Goal: Information Seeking & Learning: Learn about a topic

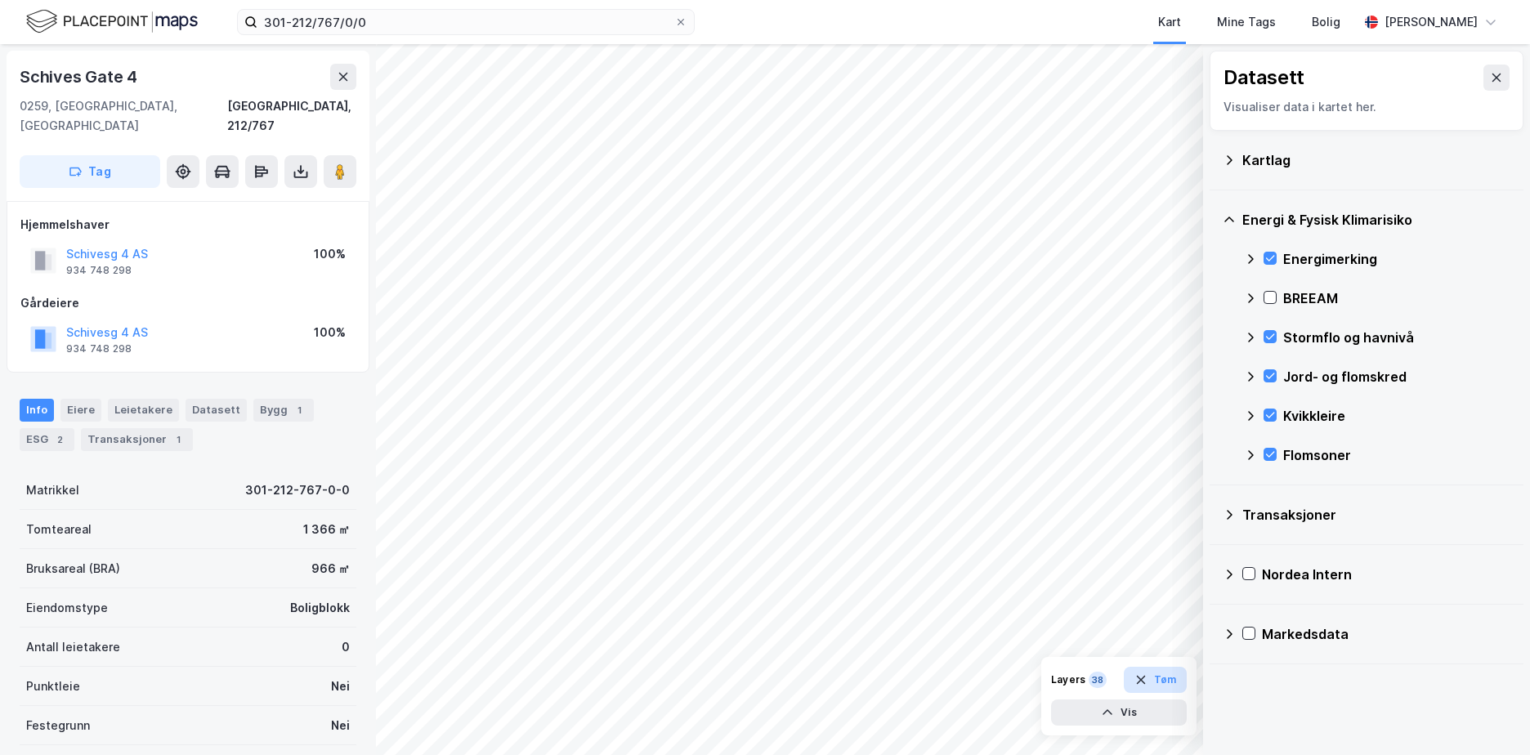
click at [1171, 688] on button "Tøm" at bounding box center [1155, 680] width 63 height 26
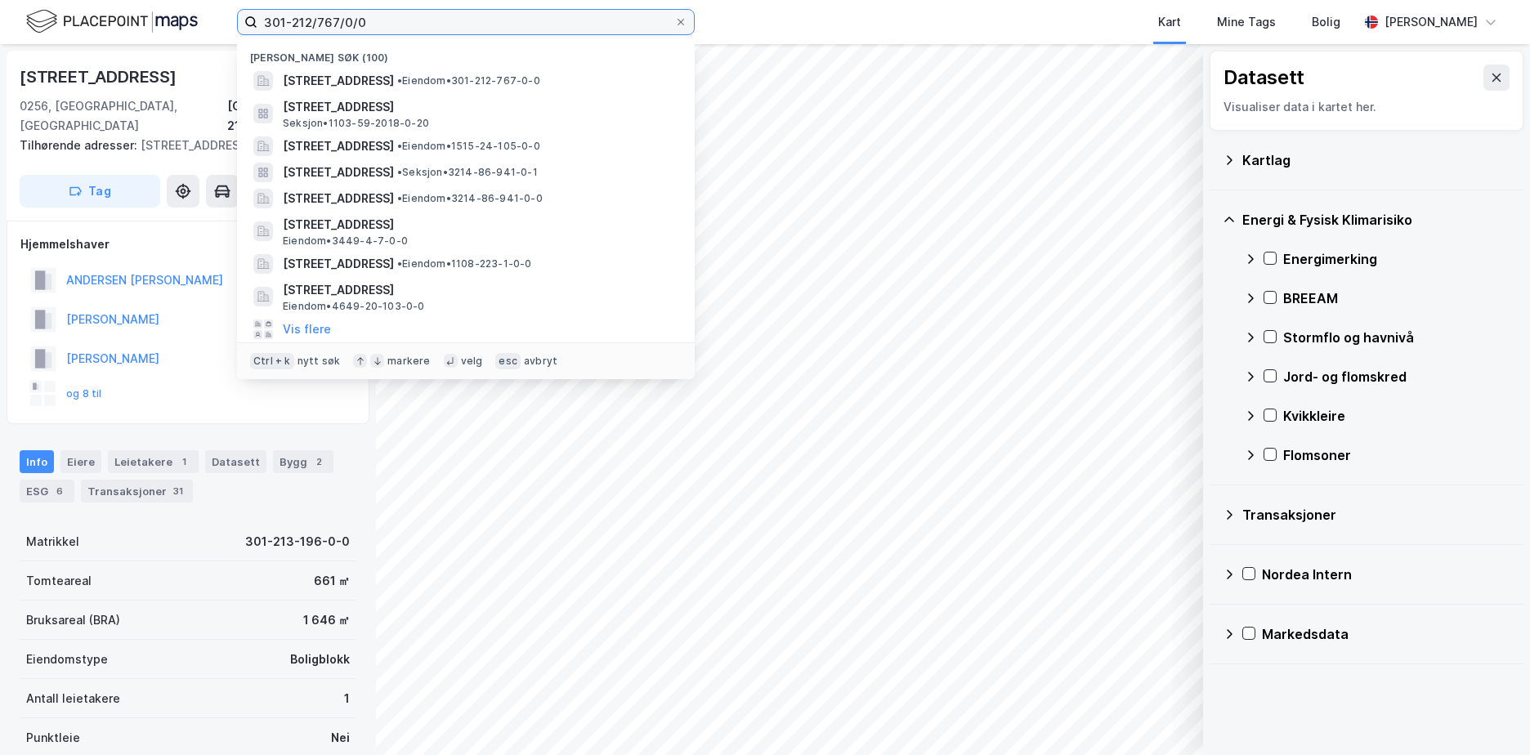
drag, startPoint x: 400, startPoint y: 21, endPoint x: 261, endPoint y: 35, distance: 138.8
click at [261, 35] on div "301-212/767/0/0 Nylige søk (100) [STREET_ADDRESS] • Eiendom • 301-212-767-0-0 B…" at bounding box center [765, 22] width 1530 height 44
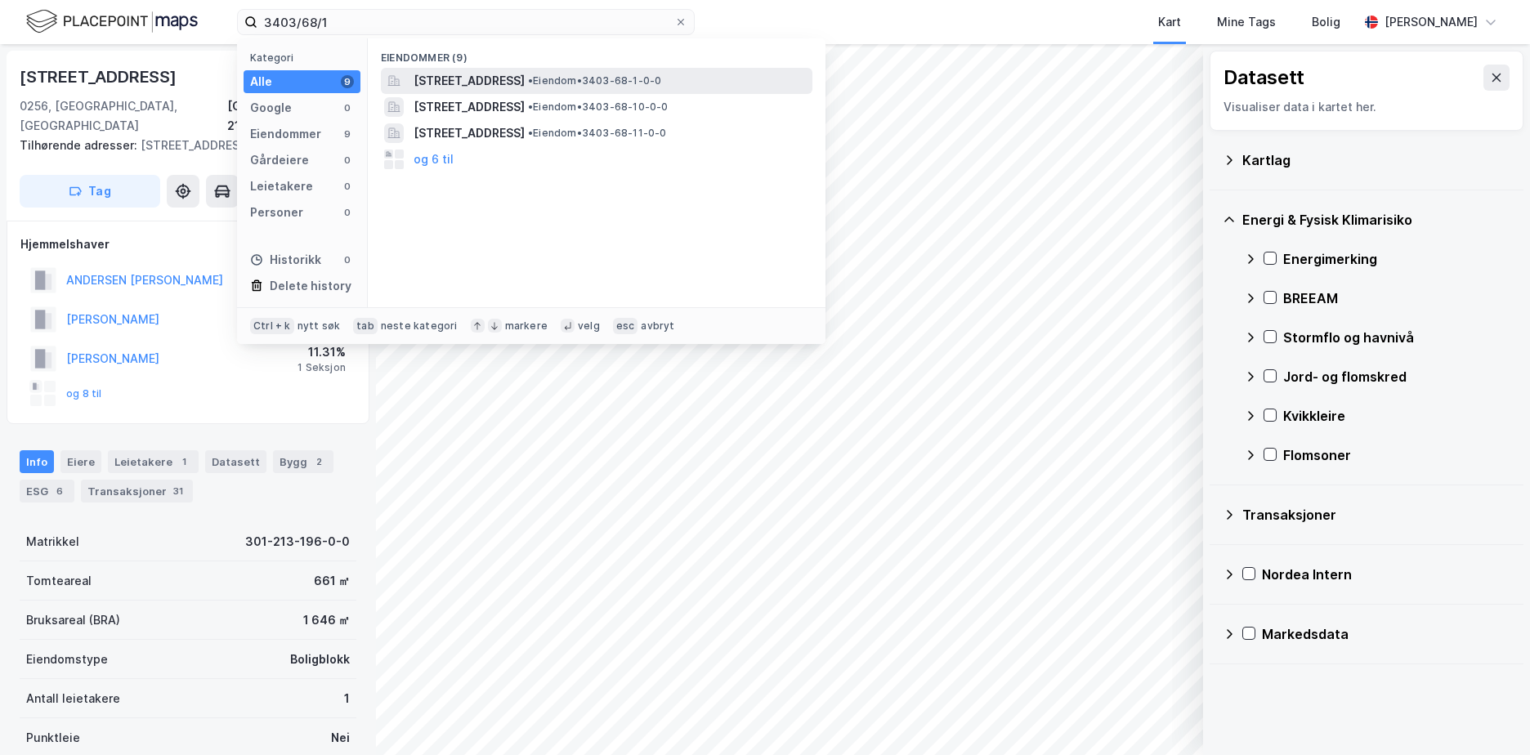
click at [508, 78] on span "[STREET_ADDRESS]" at bounding box center [468, 81] width 111 height 20
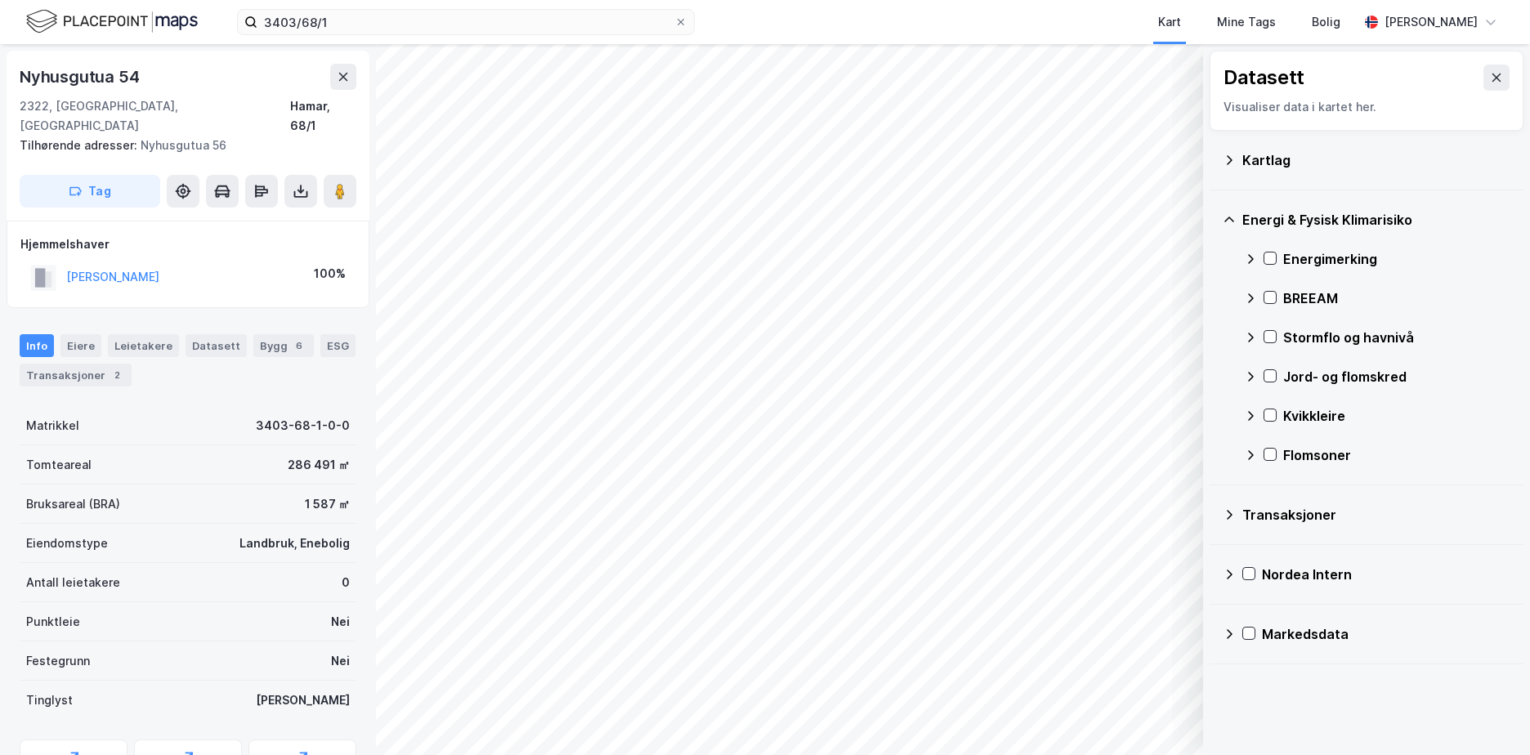
drag, startPoint x: 1225, startPoint y: 158, endPoint x: 1233, endPoint y: 177, distance: 21.2
click at [1226, 158] on icon at bounding box center [1228, 160] width 13 height 13
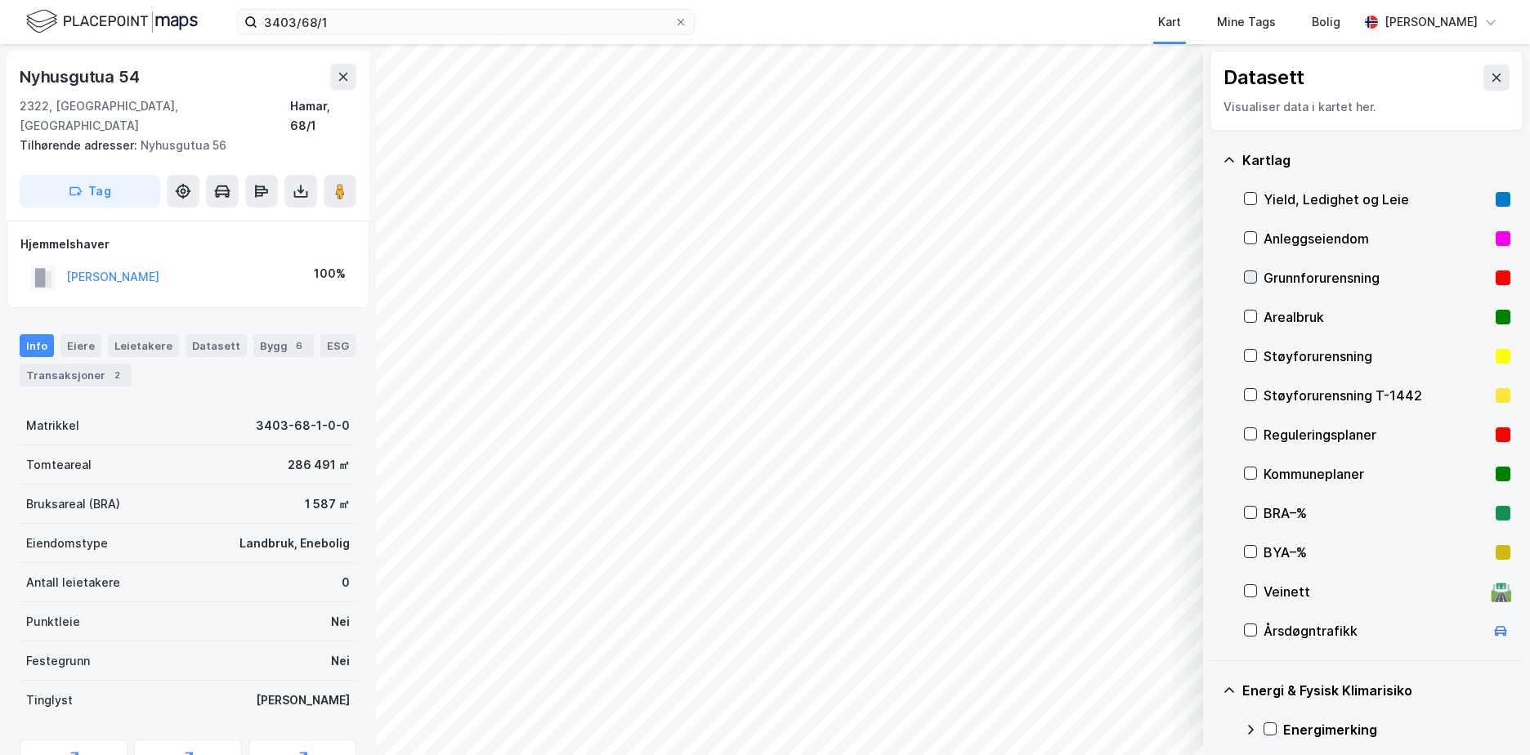
click at [1256, 272] on div at bounding box center [1250, 276] width 13 height 13
click at [1227, 159] on icon at bounding box center [1229, 159] width 10 height 5
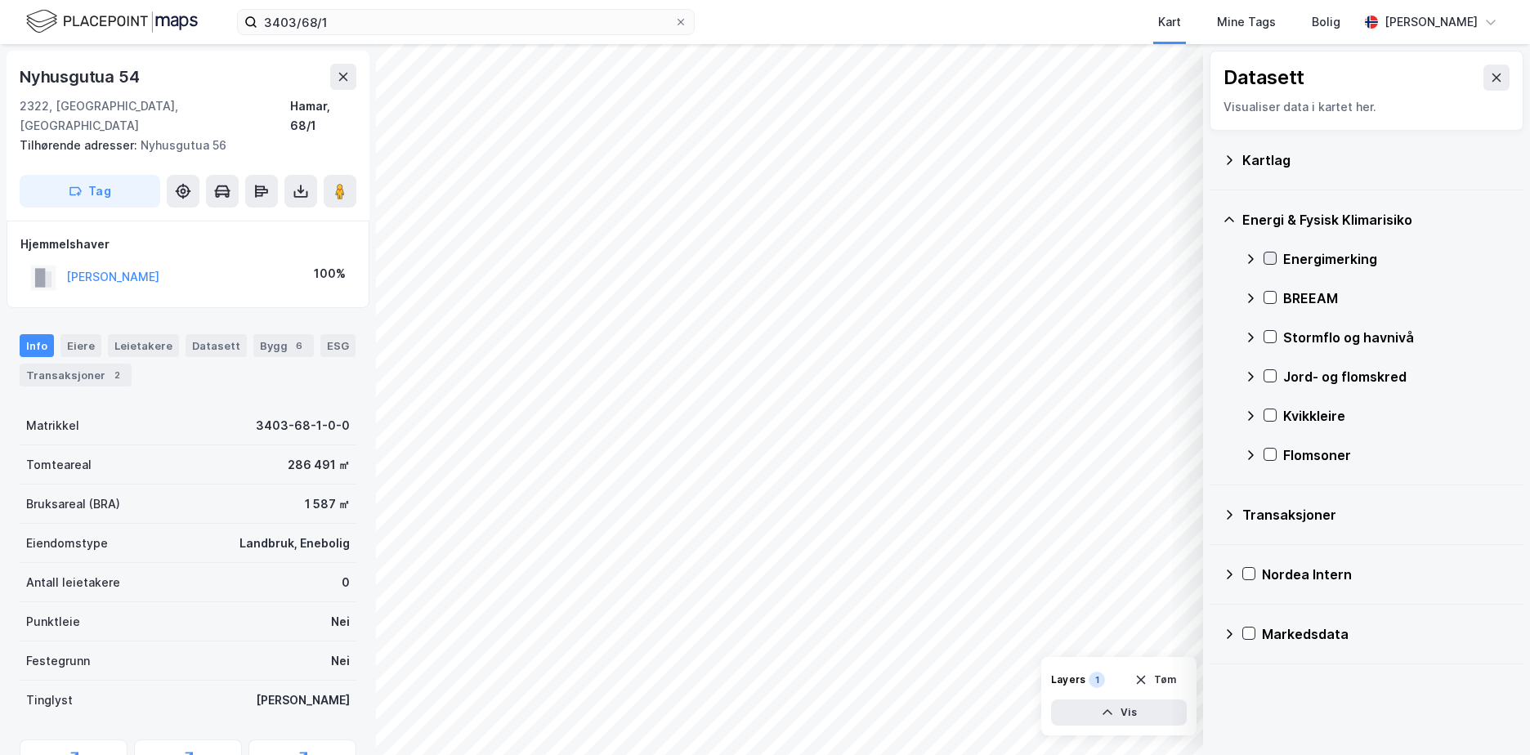
click at [1269, 263] on icon at bounding box center [1269, 257] width 11 height 11
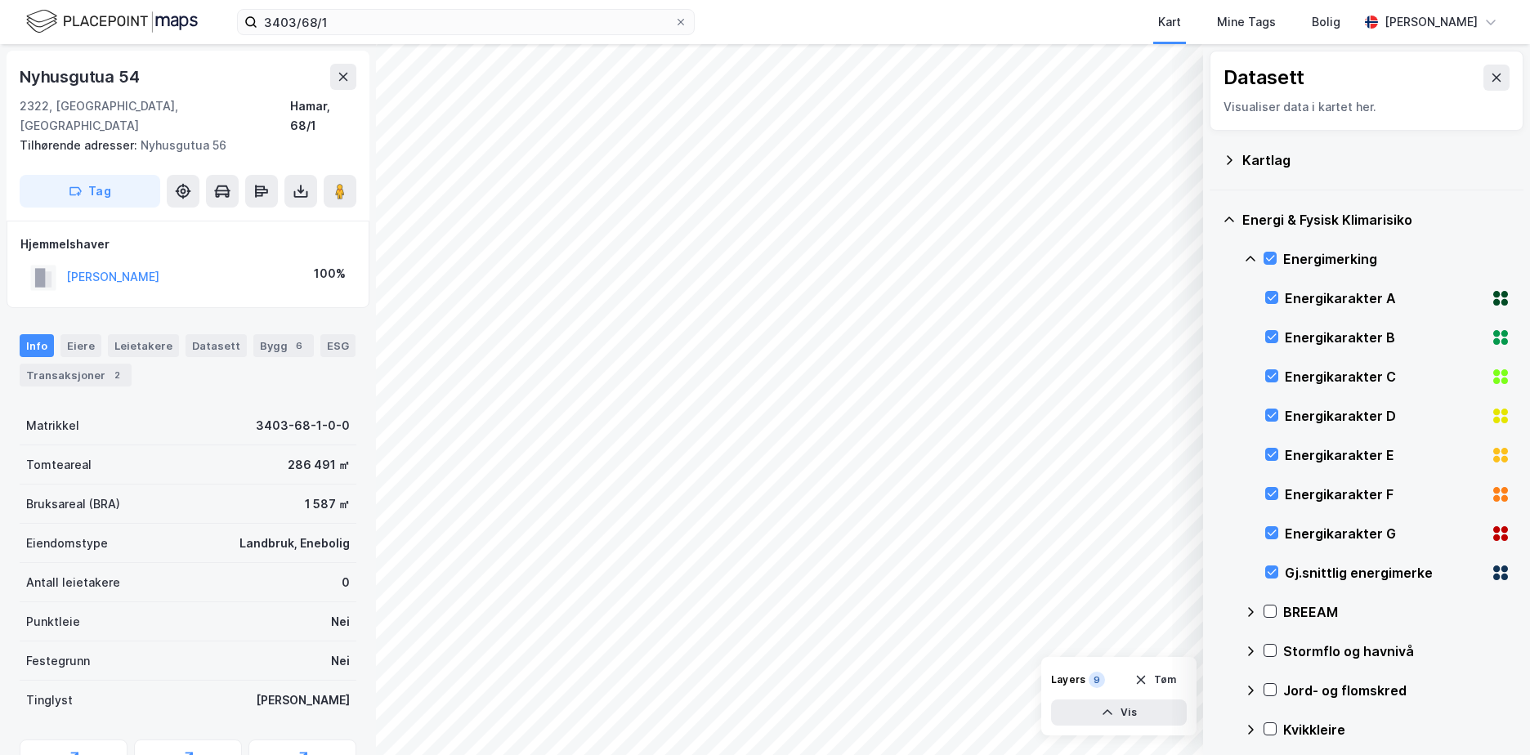
click at [1251, 256] on icon at bounding box center [1250, 258] width 13 height 13
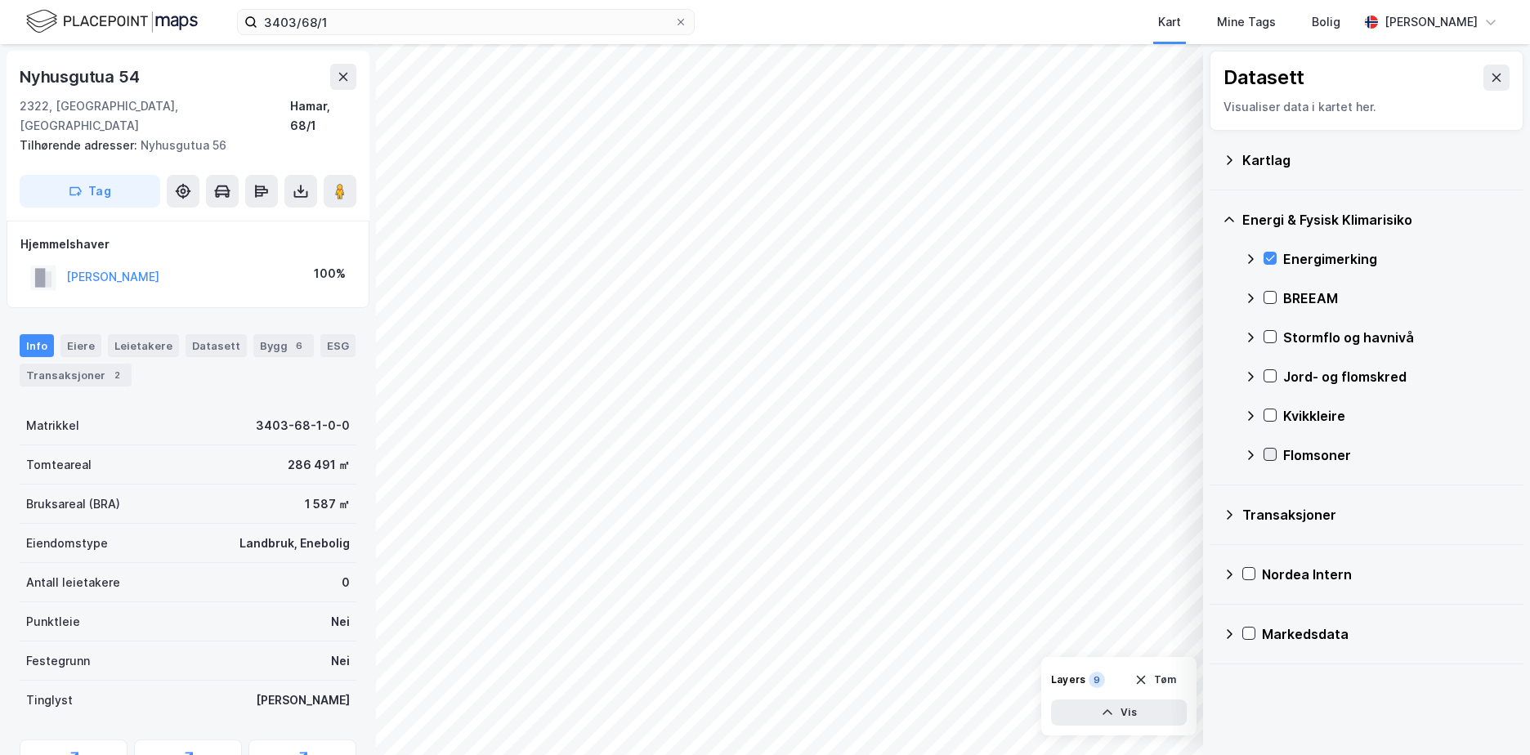
click at [1270, 452] on icon at bounding box center [1269, 454] width 11 height 11
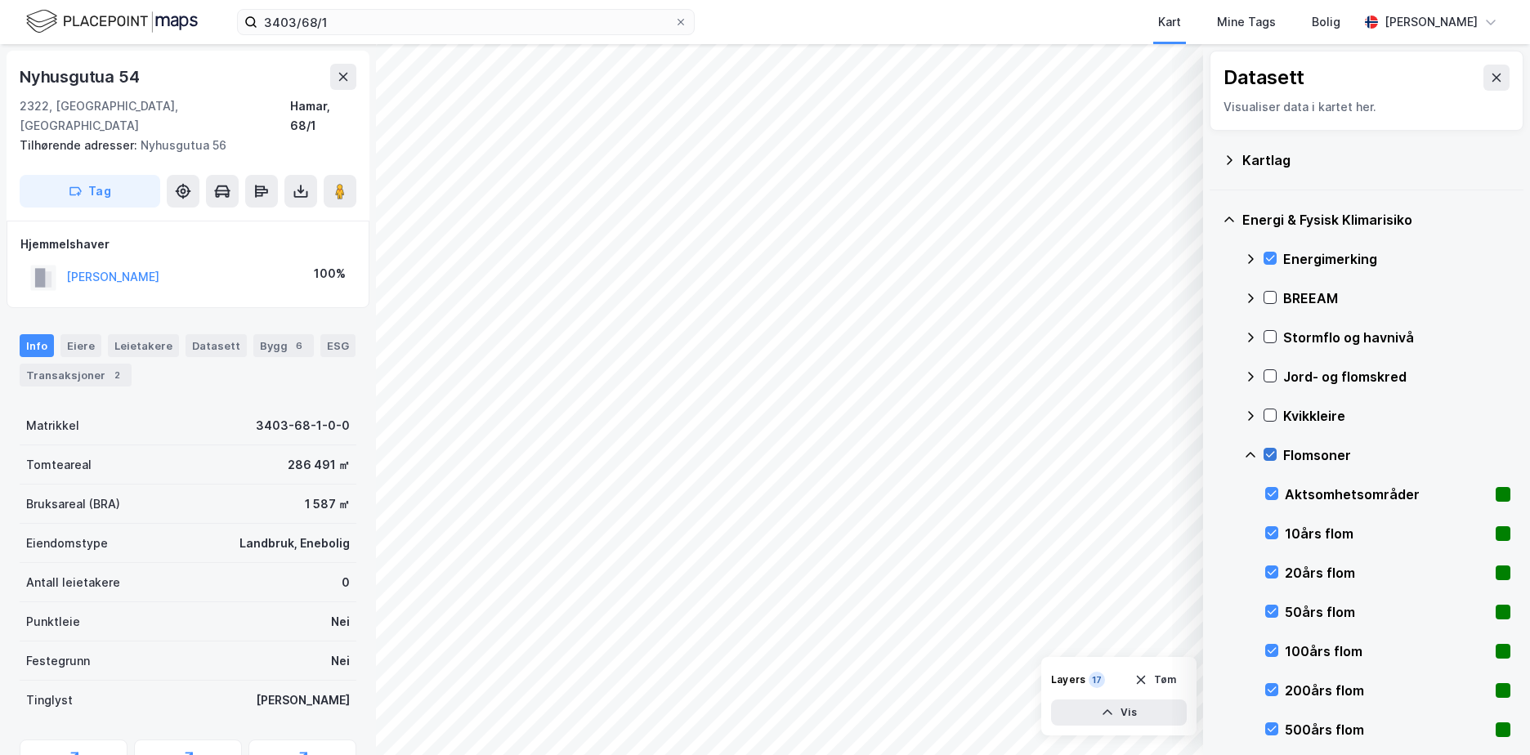
click at [1270, 452] on icon at bounding box center [1269, 454] width 11 height 11
click at [1271, 453] on icon at bounding box center [1269, 454] width 11 height 11
click at [1247, 449] on icon at bounding box center [1250, 455] width 13 height 13
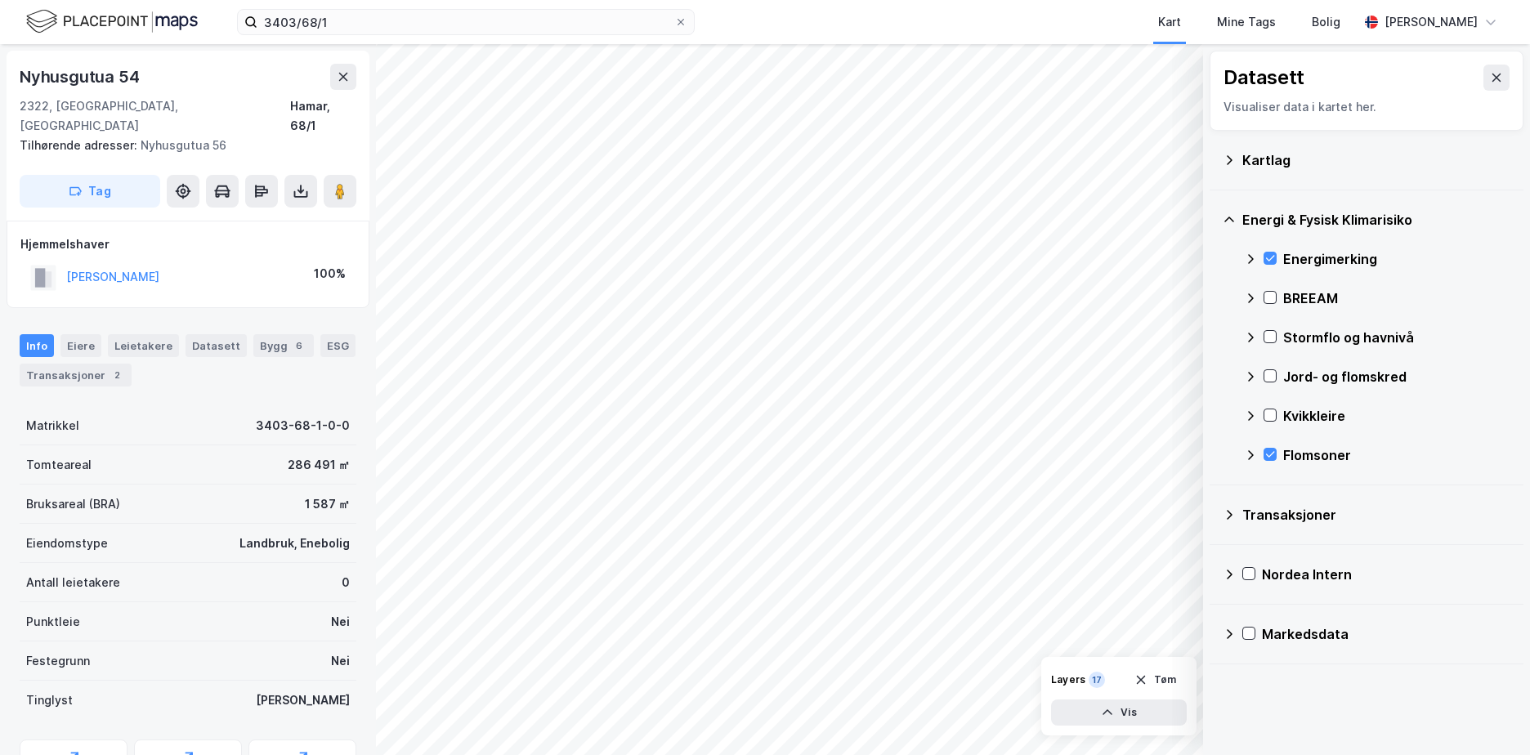
click at [1272, 422] on div at bounding box center [1269, 416] width 13 height 14
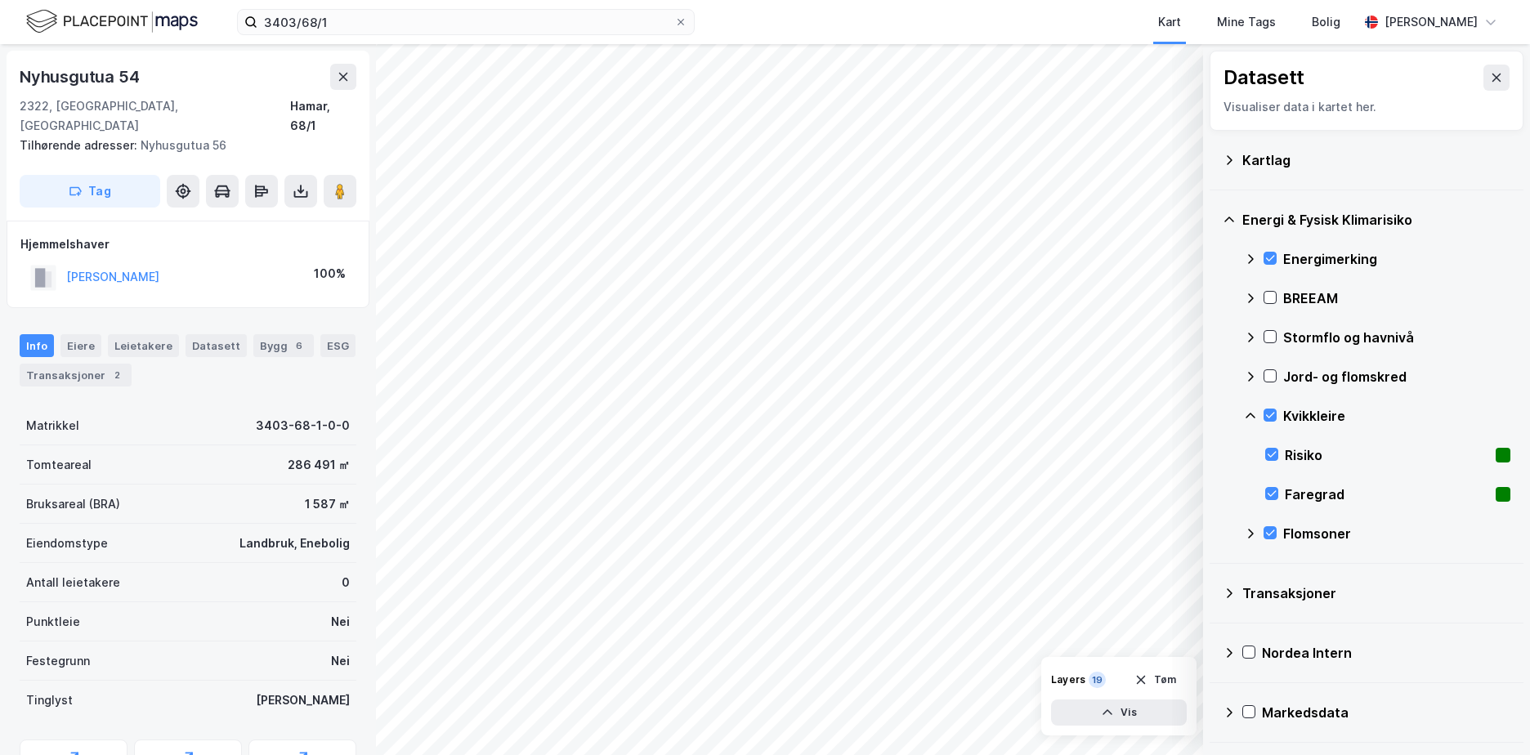
click at [1244, 413] on icon at bounding box center [1250, 415] width 13 height 13
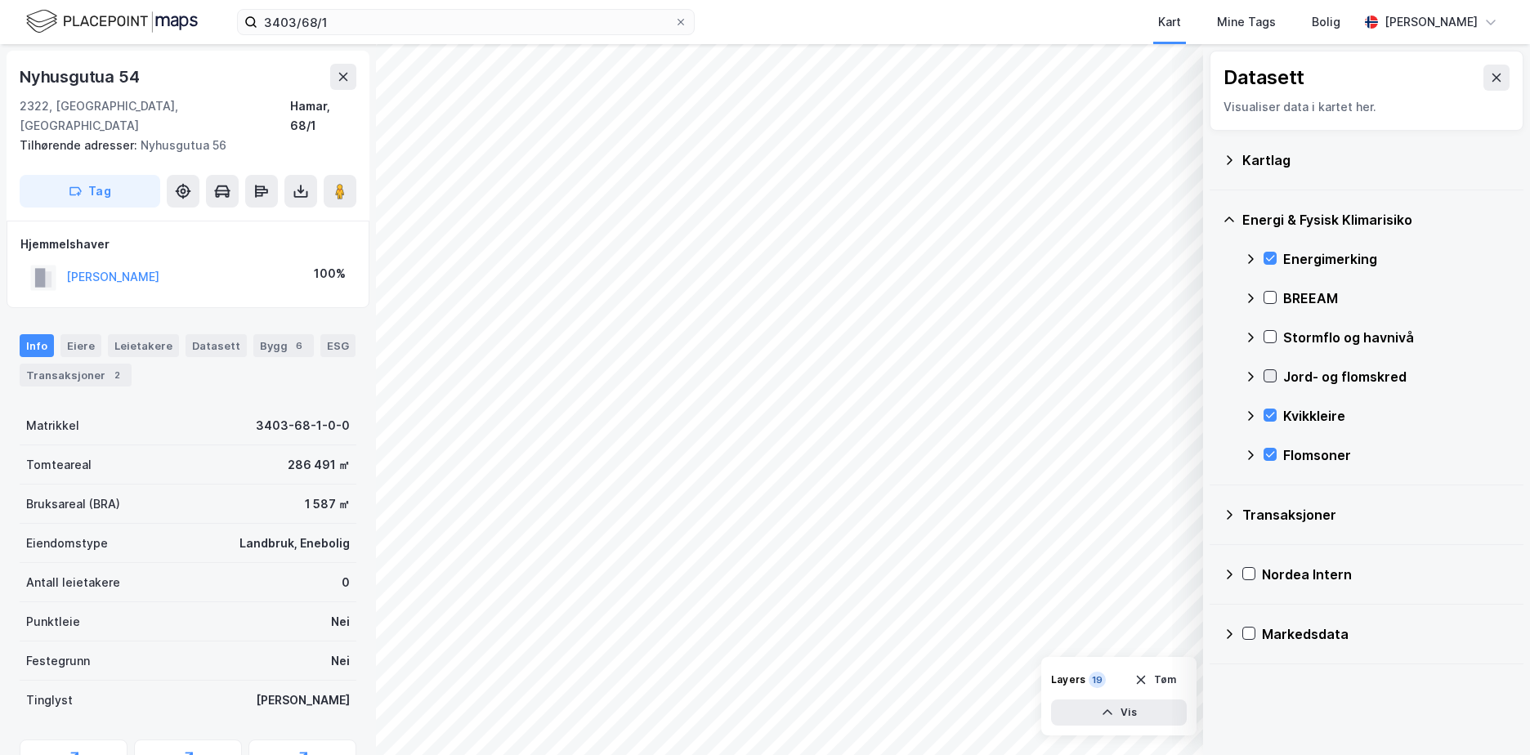
click at [1269, 374] on icon at bounding box center [1269, 375] width 11 height 11
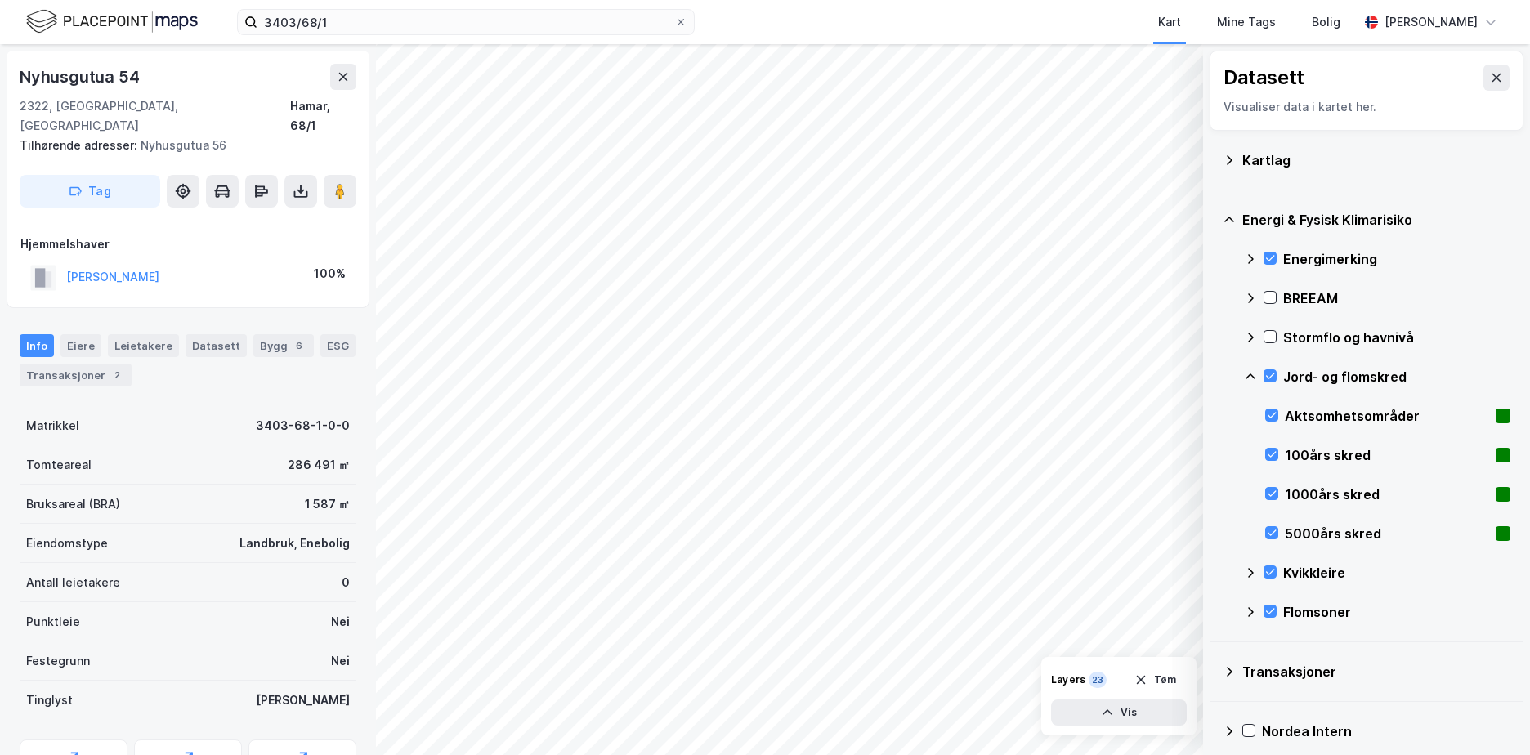
click at [1249, 373] on icon at bounding box center [1250, 376] width 13 height 13
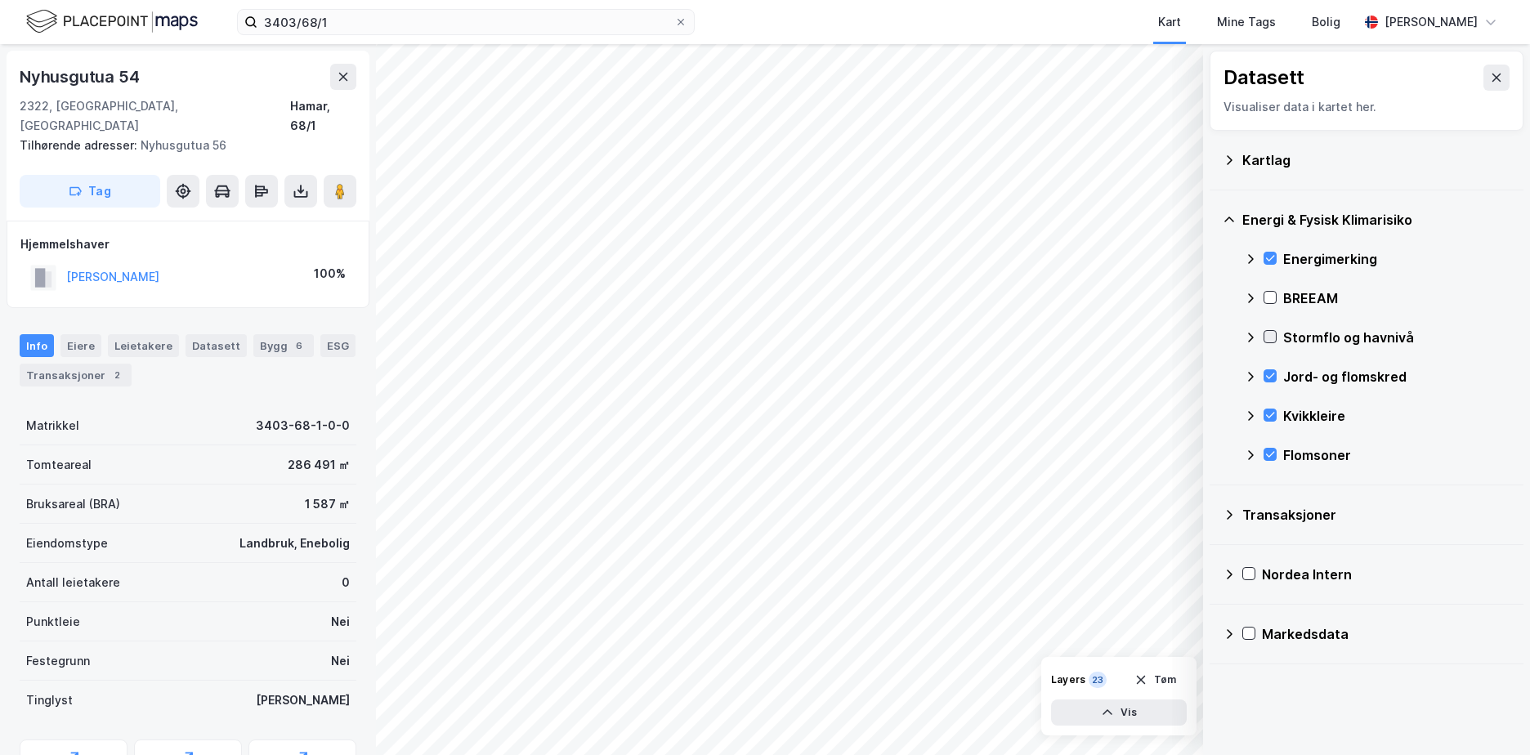
click at [1267, 334] on icon at bounding box center [1269, 336] width 11 height 11
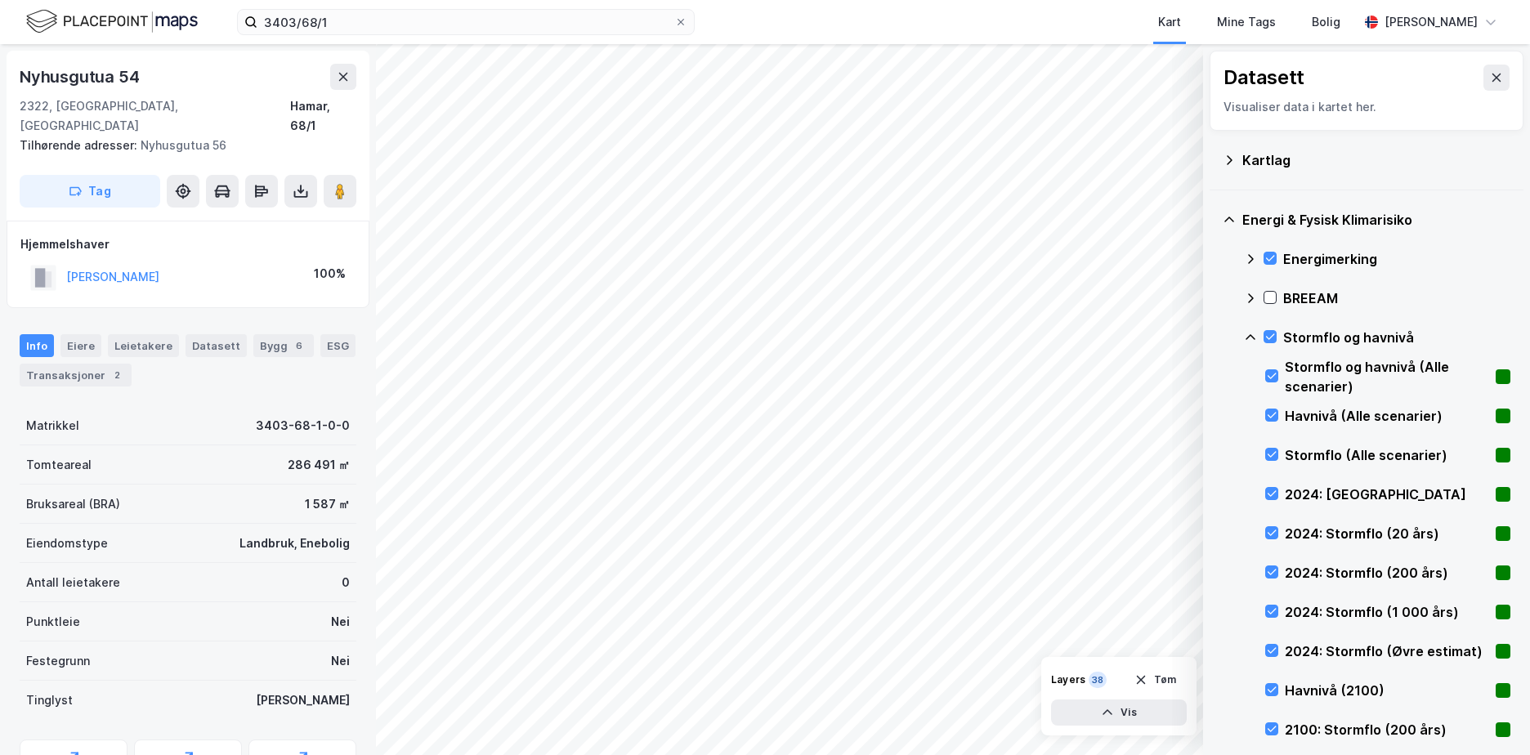
click at [1248, 337] on icon at bounding box center [1250, 337] width 10 height 6
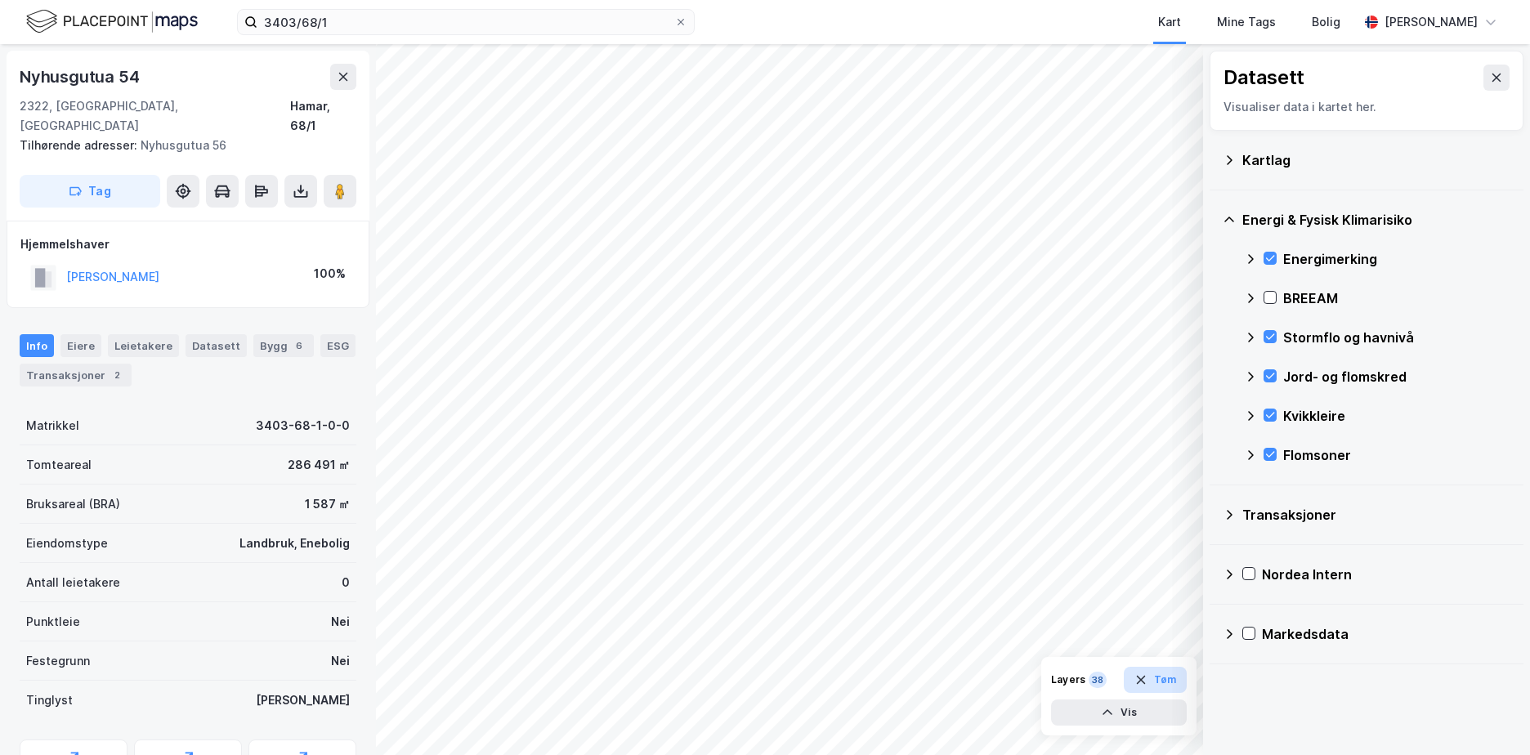
click at [1164, 684] on button "Tøm" at bounding box center [1155, 680] width 63 height 26
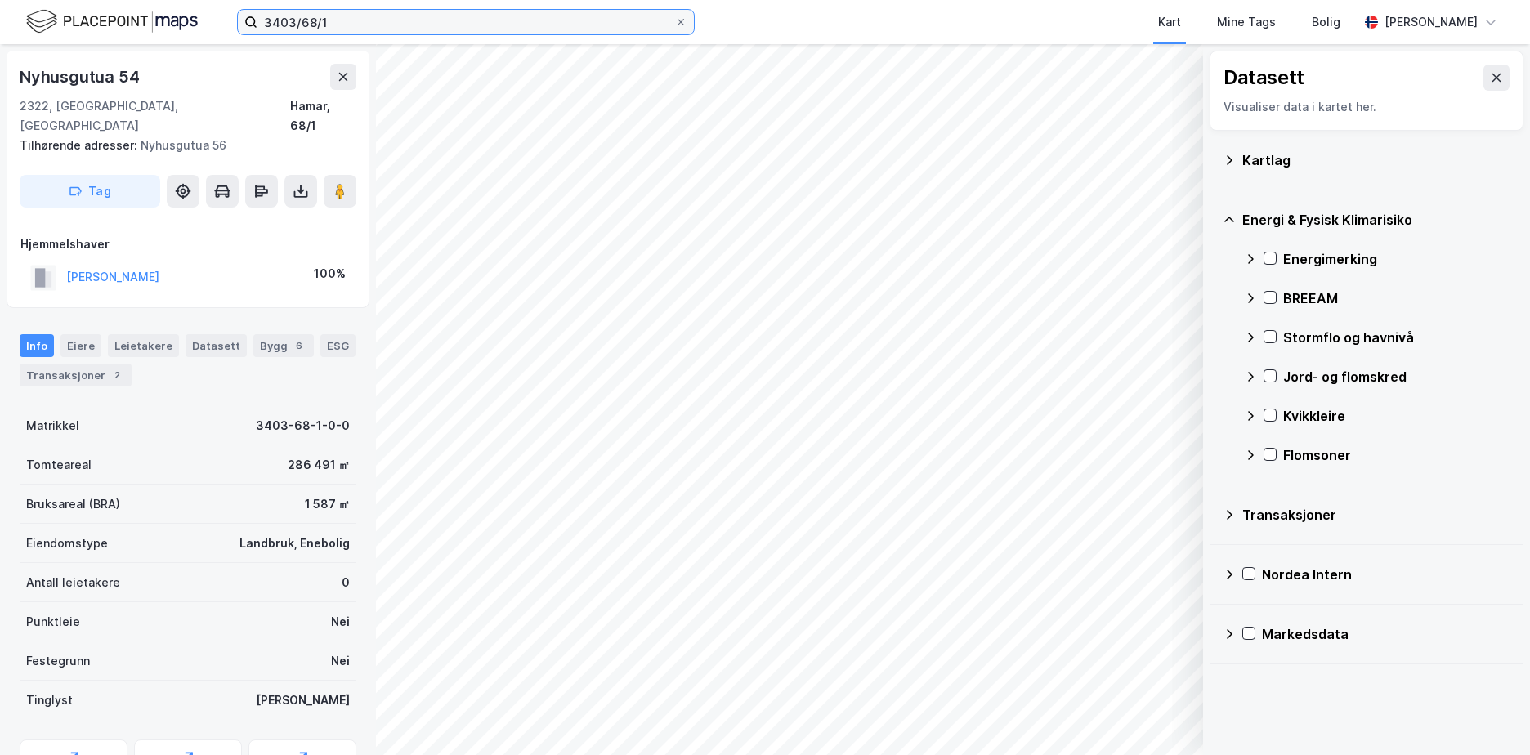
click at [349, 26] on input "3403/68/1" at bounding box center [465, 22] width 417 height 25
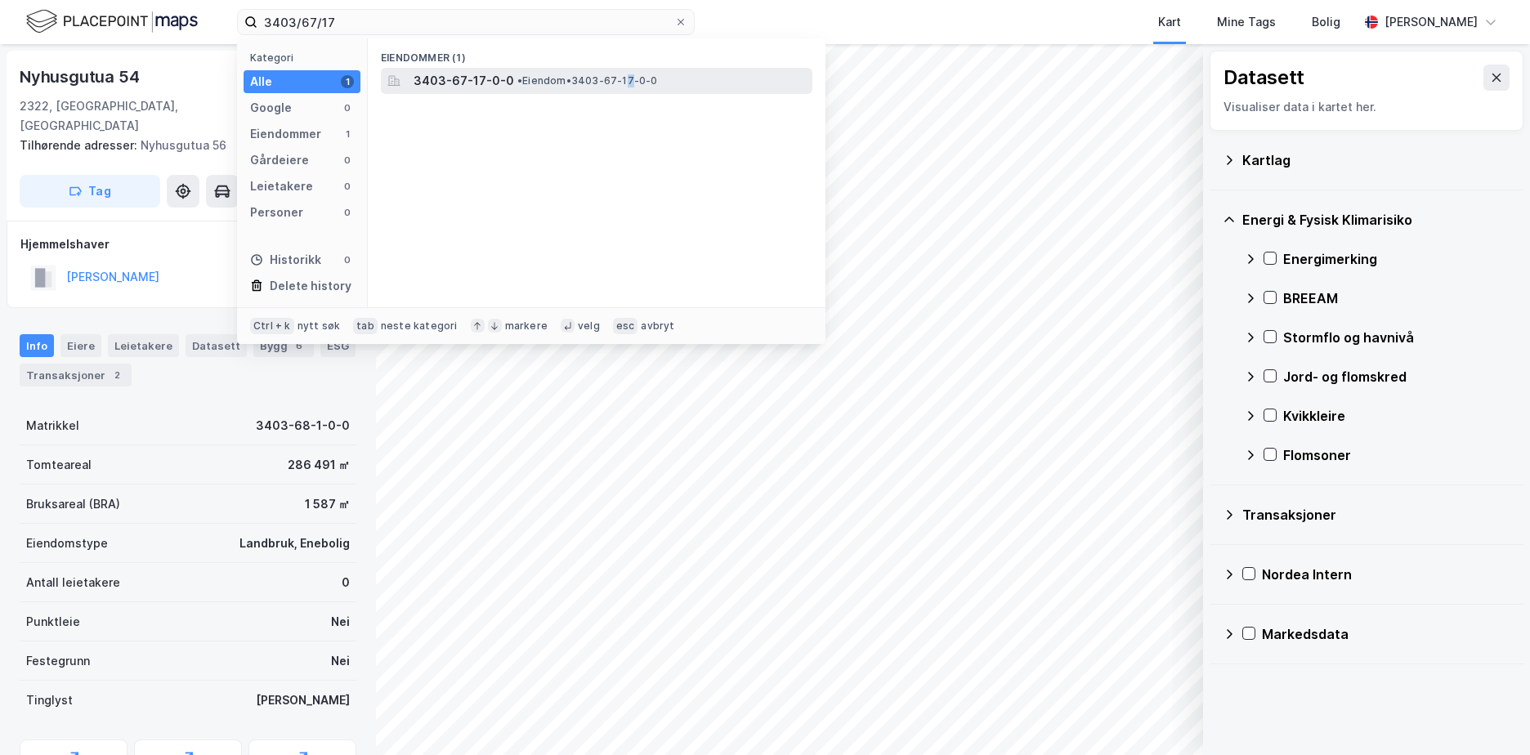
click at [628, 74] on span "• Eiendom • 3403-67-17-0-0" at bounding box center [587, 80] width 141 height 13
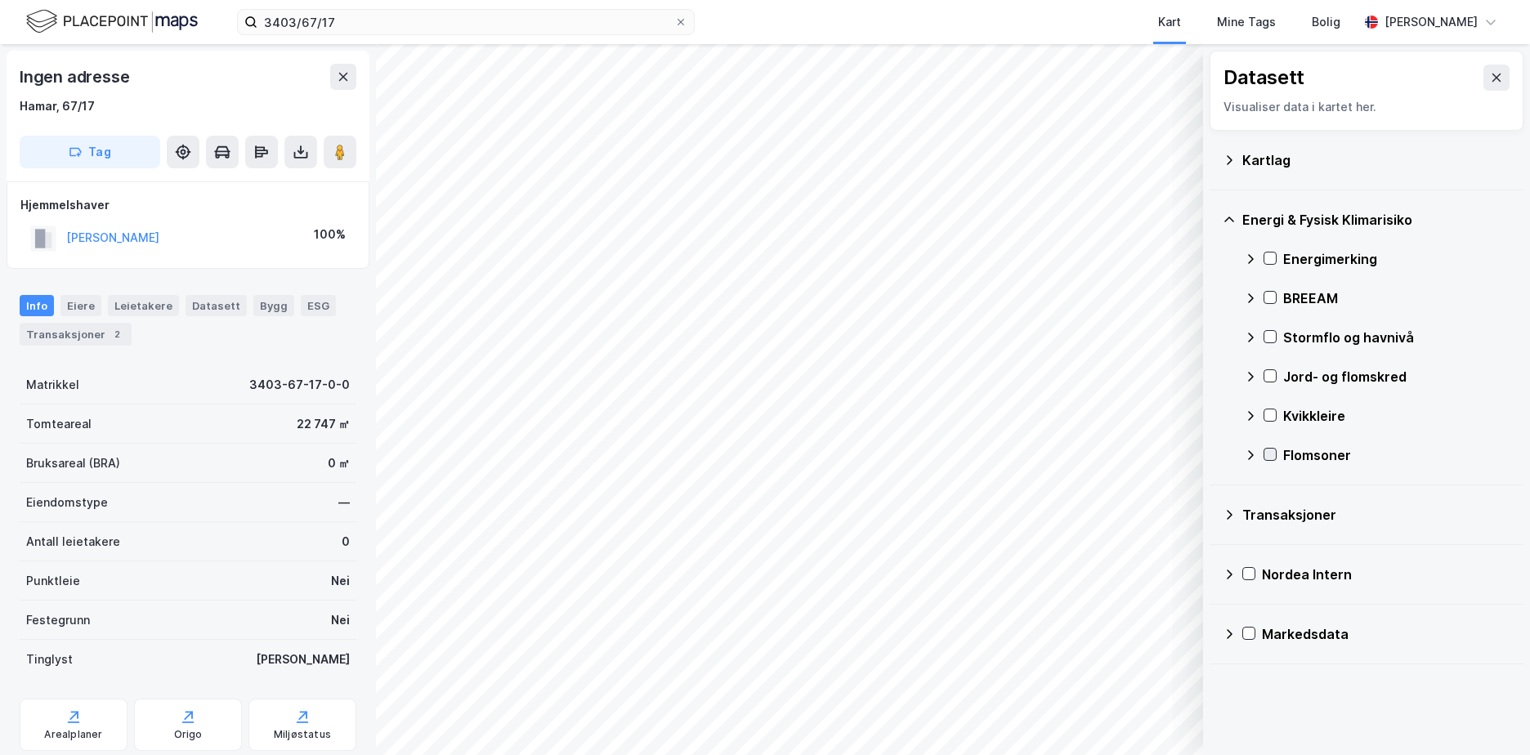
click at [1270, 453] on icon at bounding box center [1269, 454] width 11 height 11
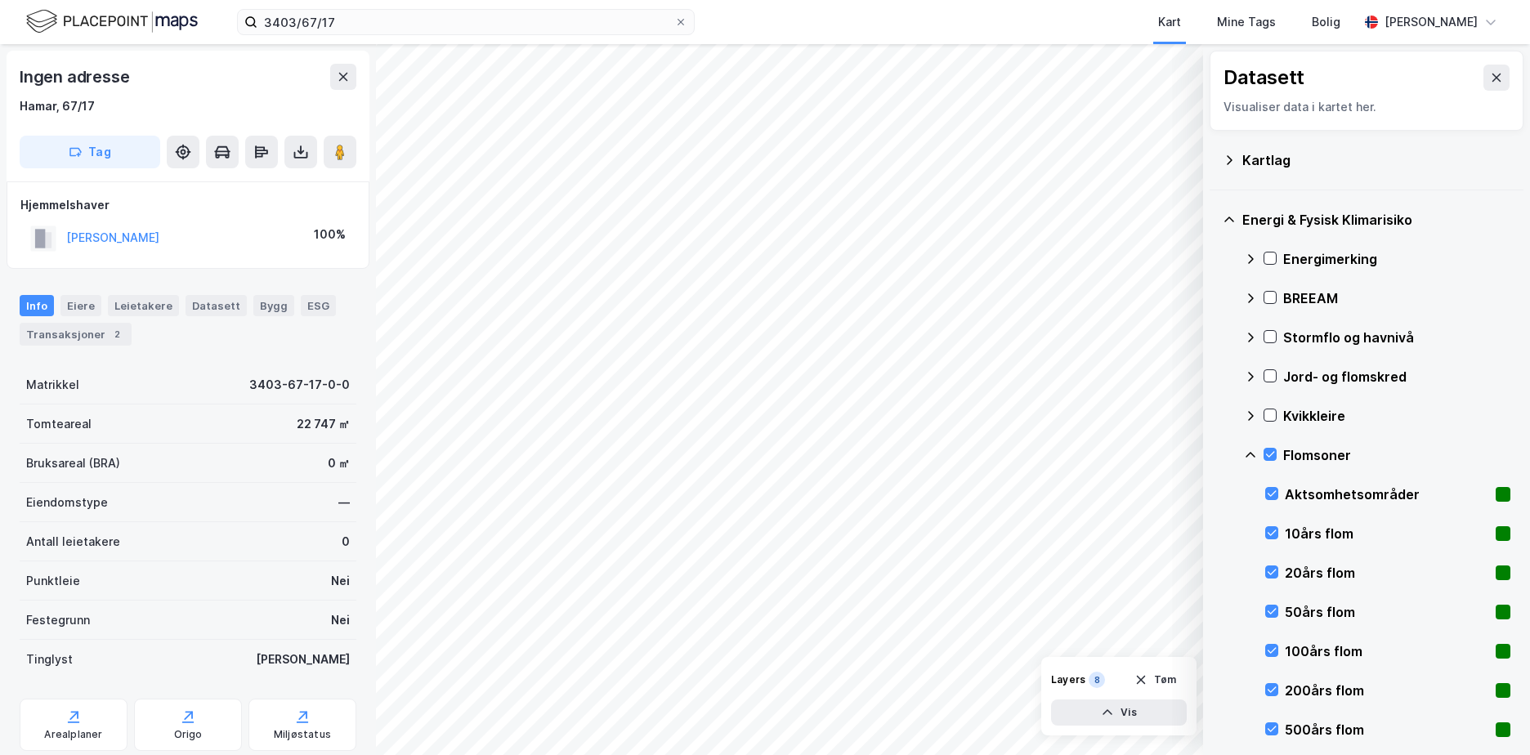
click at [1251, 451] on icon at bounding box center [1250, 455] width 13 height 13
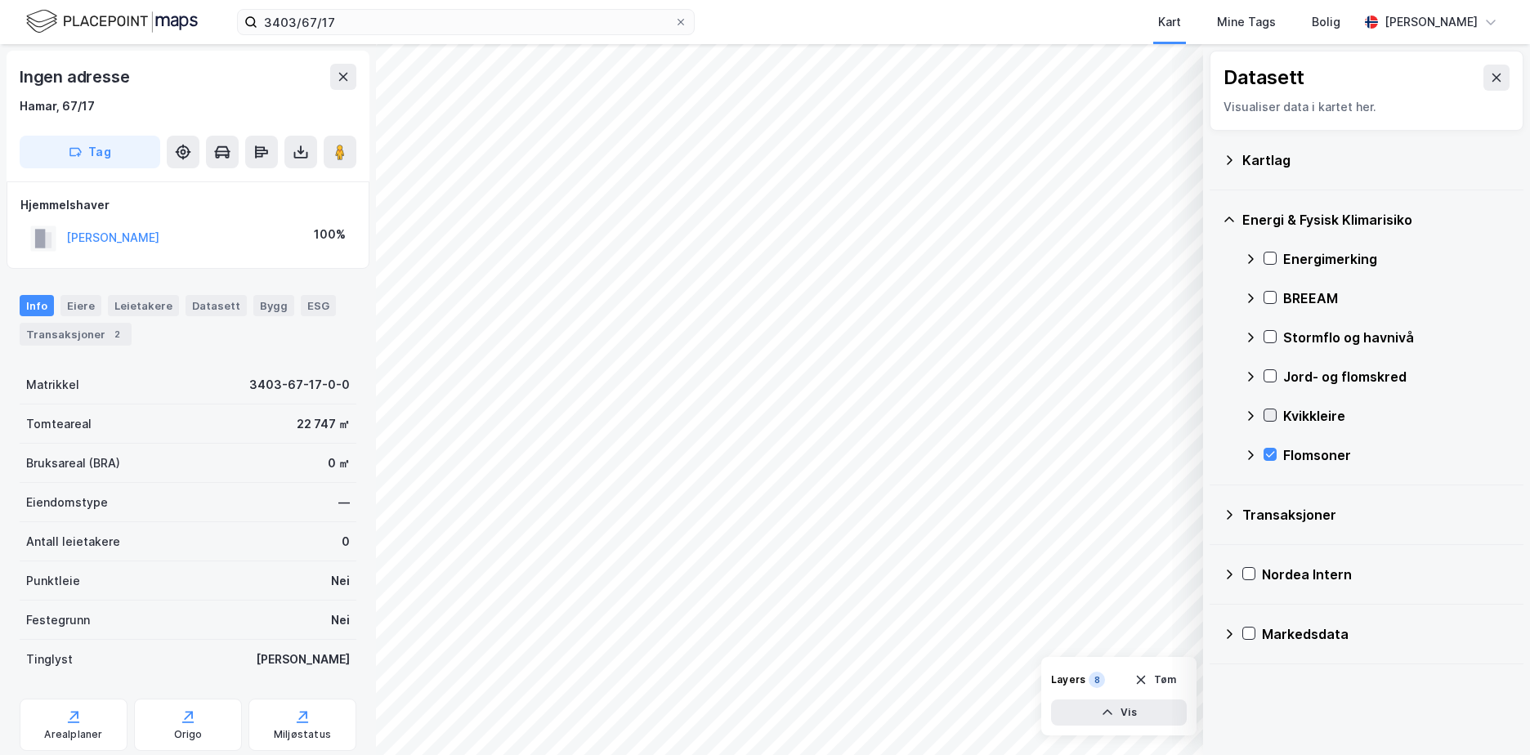
click at [1270, 416] on icon at bounding box center [1269, 414] width 11 height 11
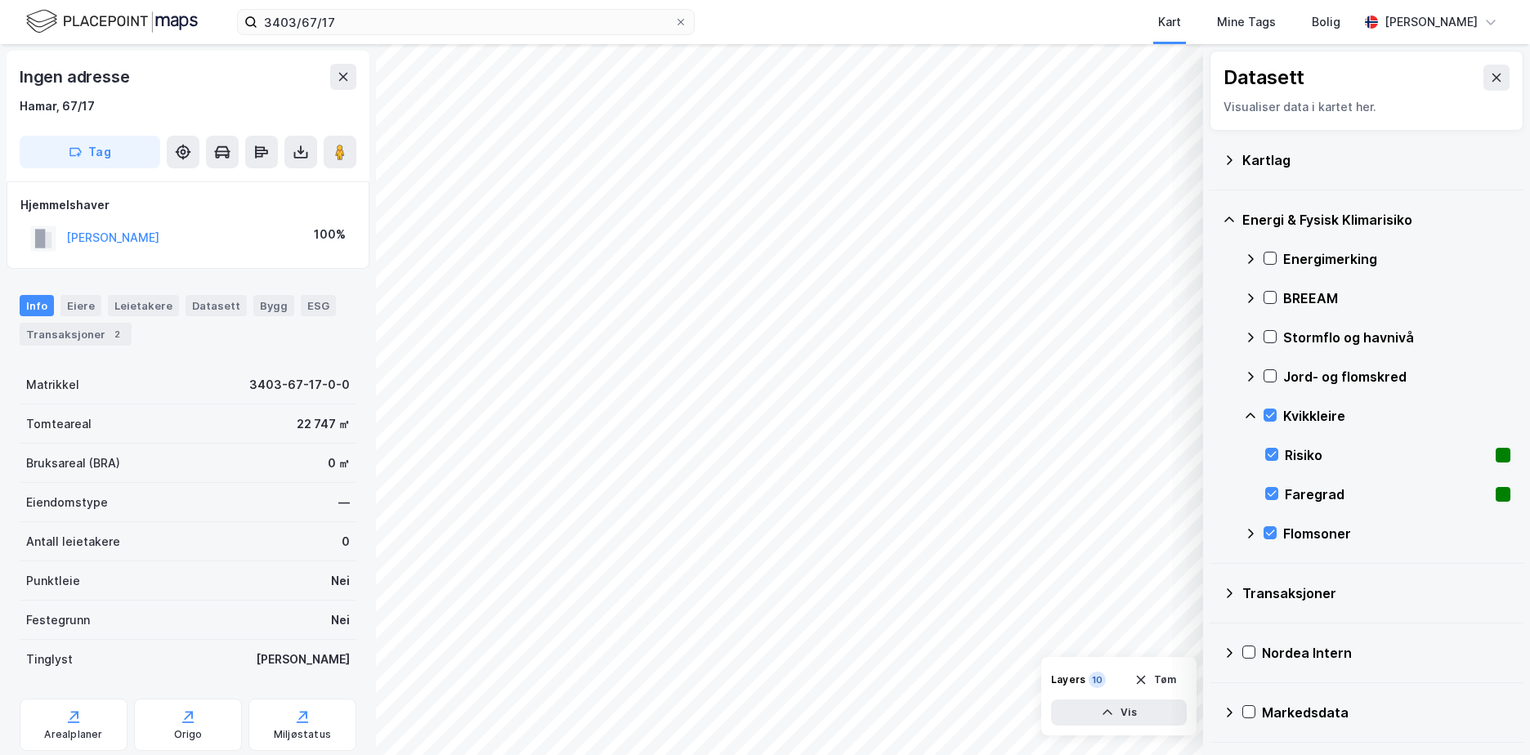
click at [1251, 413] on icon at bounding box center [1250, 415] width 13 height 13
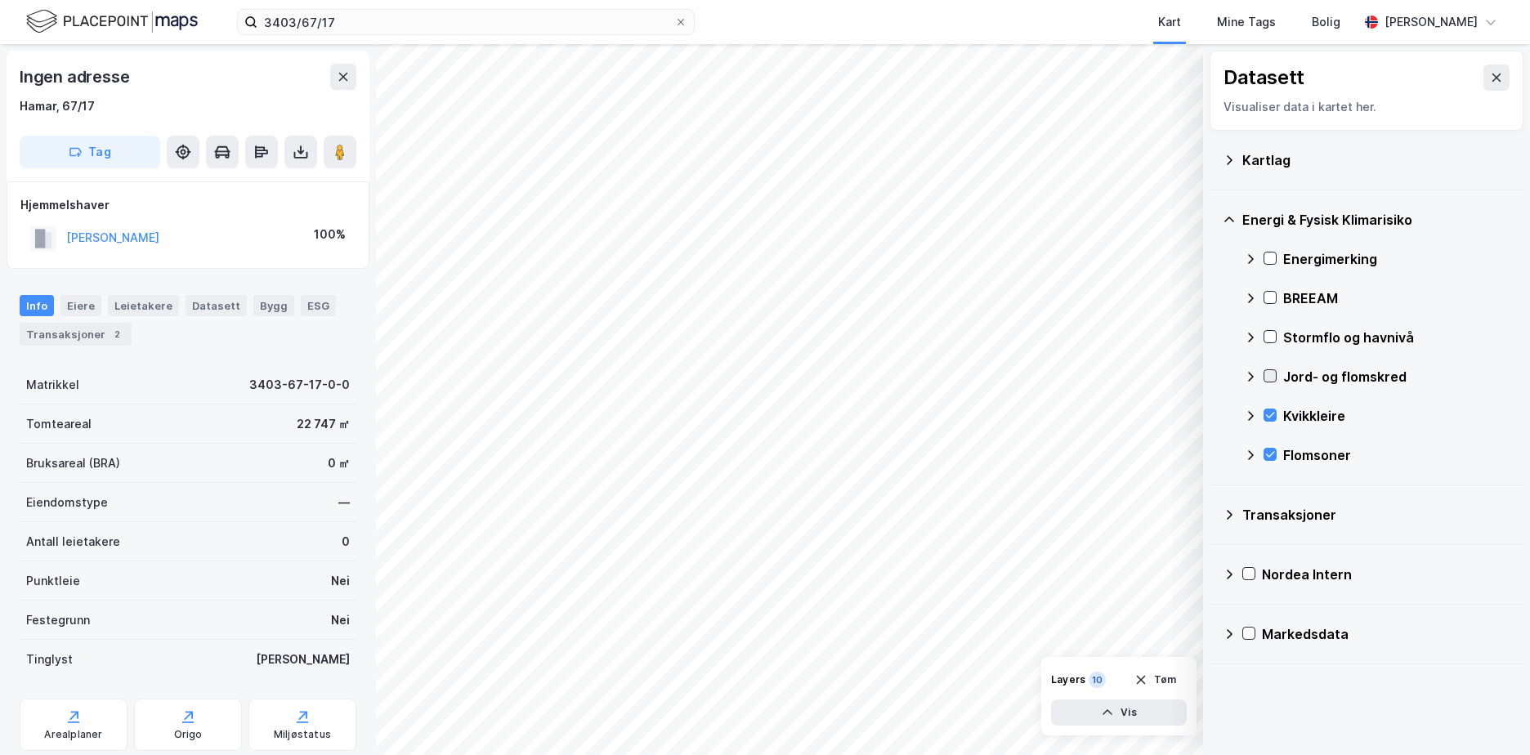
click at [1271, 373] on icon at bounding box center [1269, 375] width 11 height 11
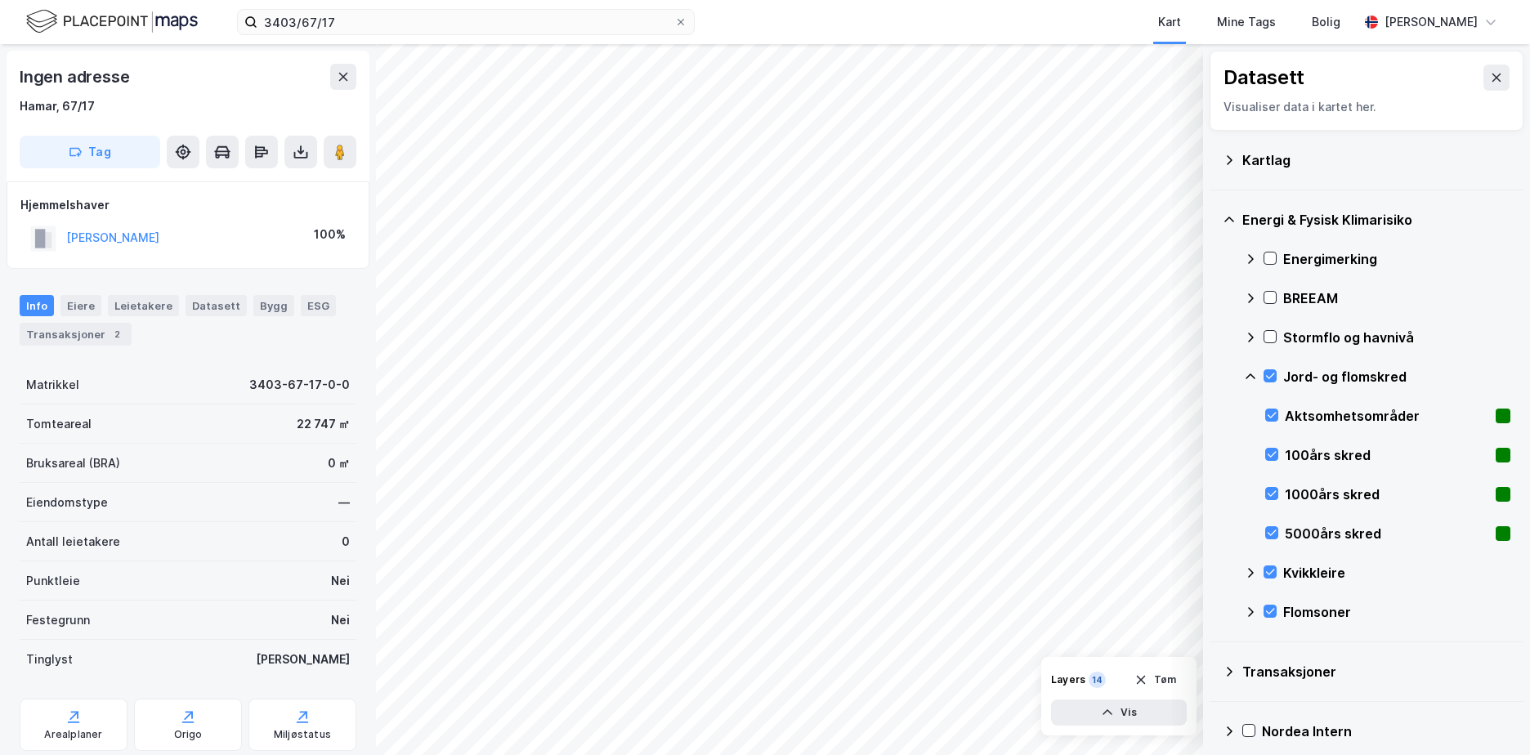
click at [1252, 373] on icon at bounding box center [1250, 376] width 13 height 13
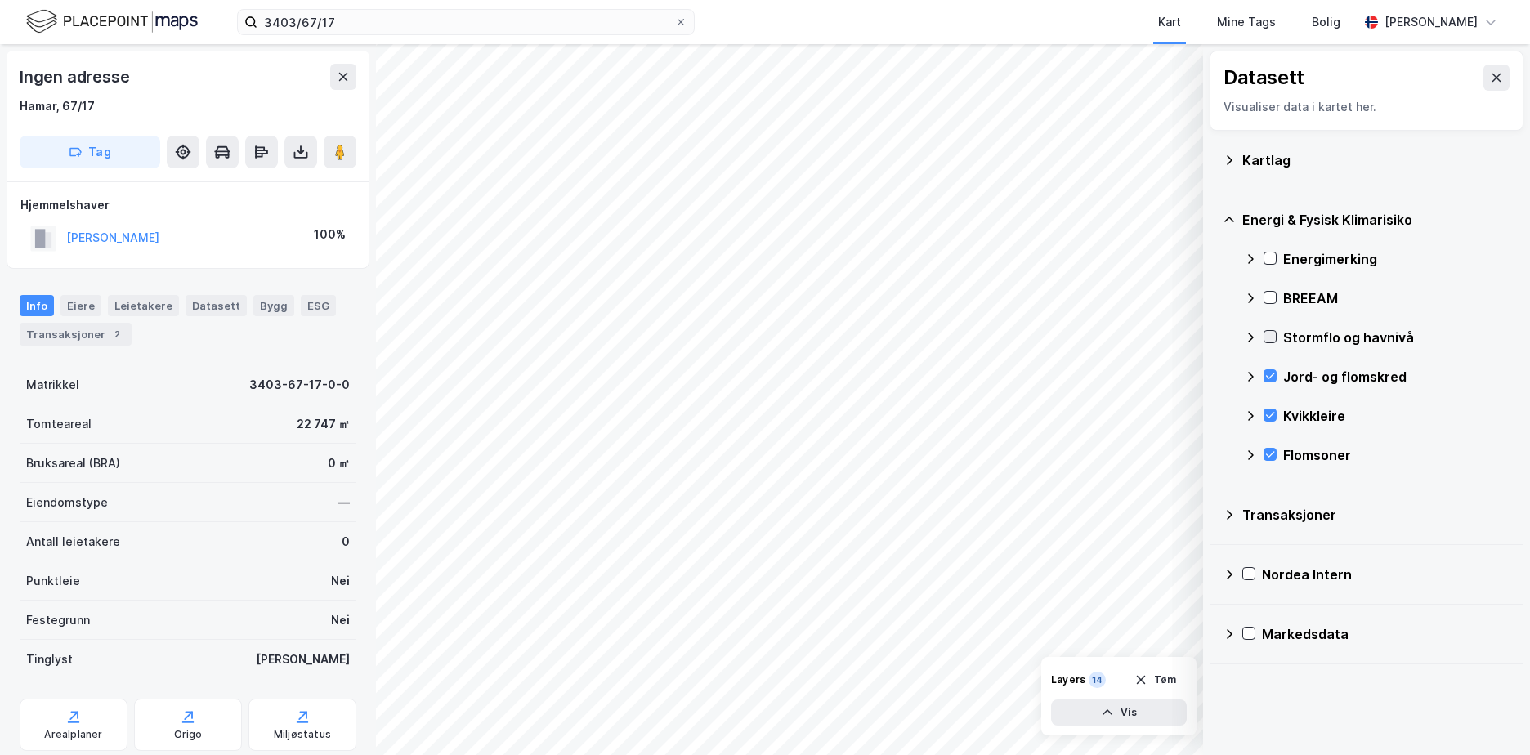
click at [1270, 335] on icon at bounding box center [1269, 336] width 11 height 11
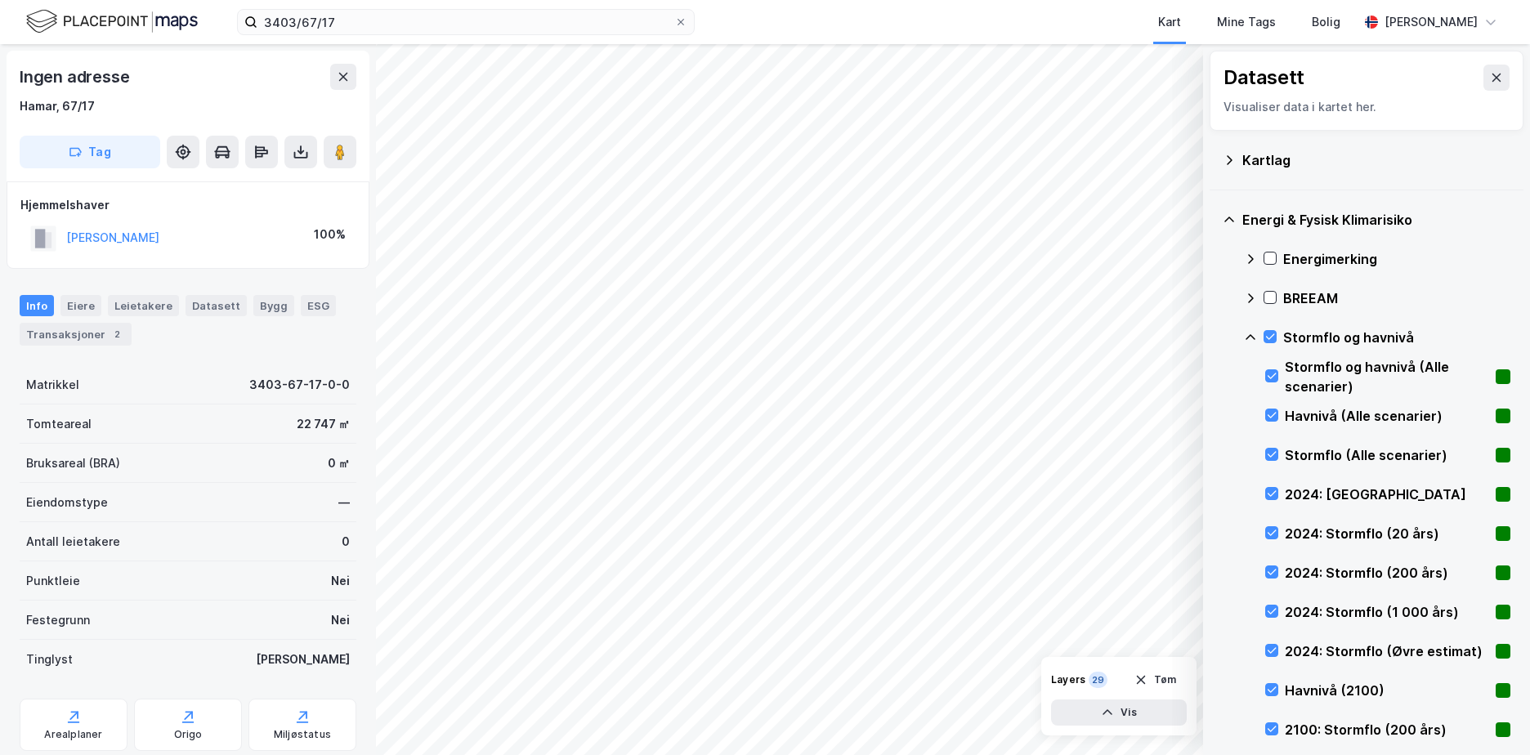
click at [1247, 333] on icon at bounding box center [1250, 337] width 13 height 13
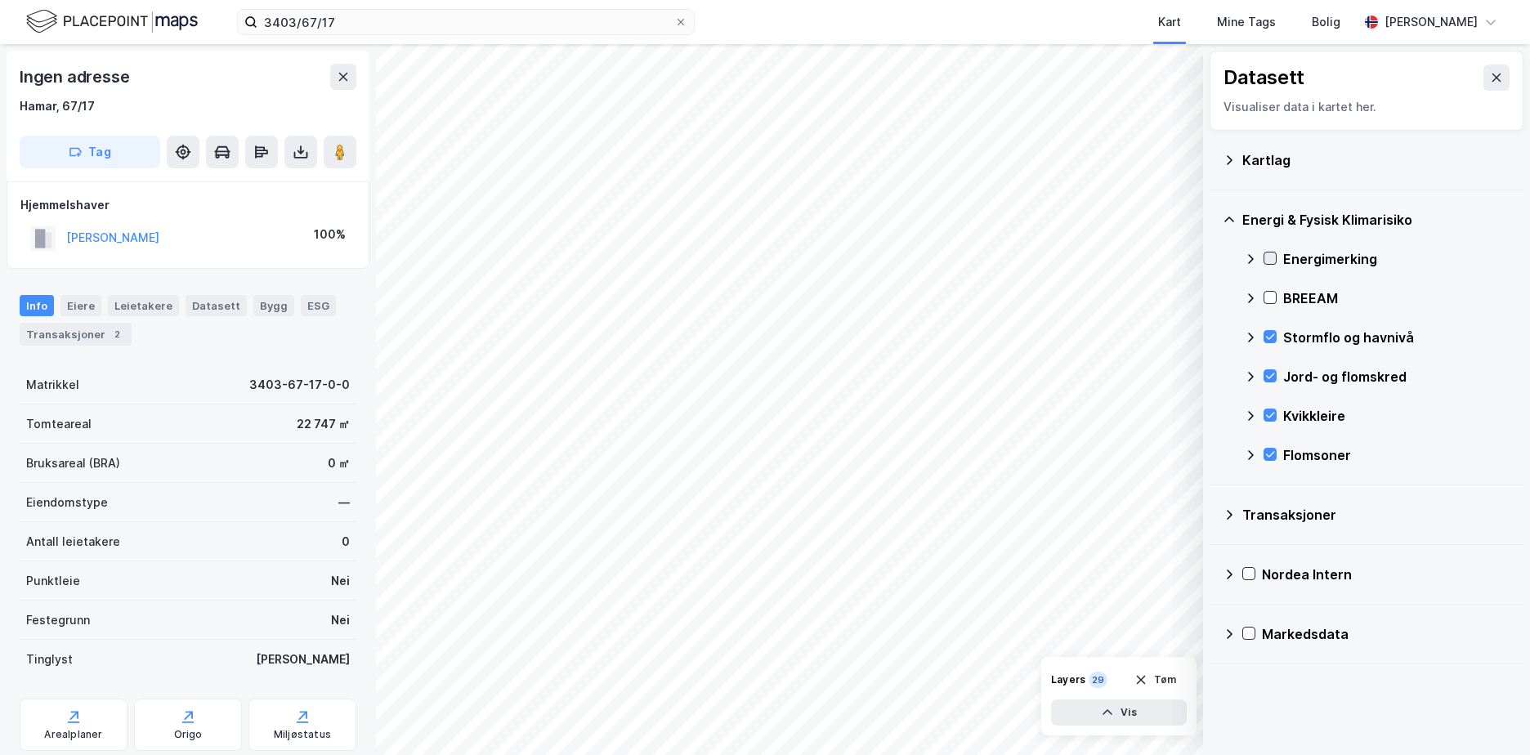
click at [1267, 252] on div at bounding box center [1269, 258] width 13 height 13
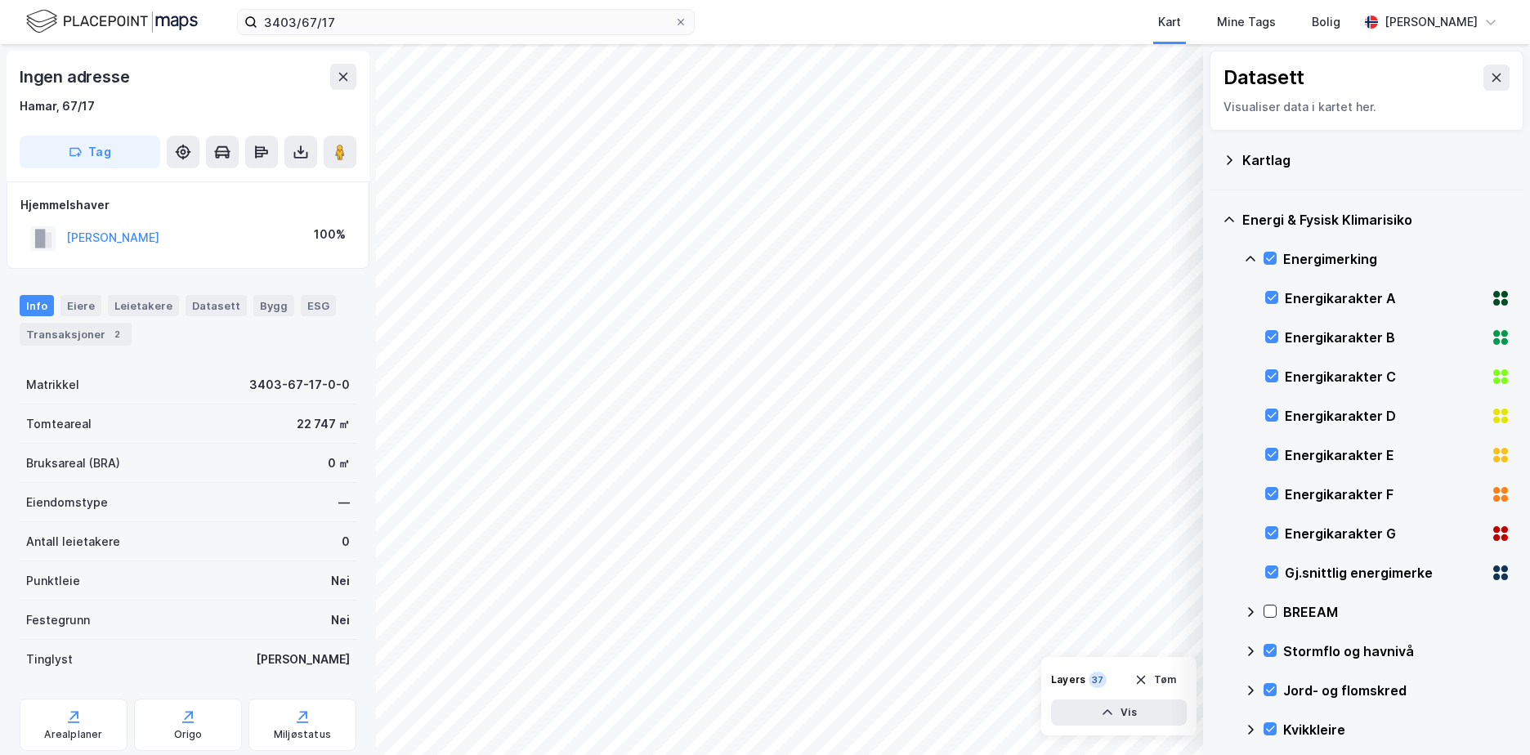
click at [1250, 253] on icon at bounding box center [1250, 258] width 13 height 13
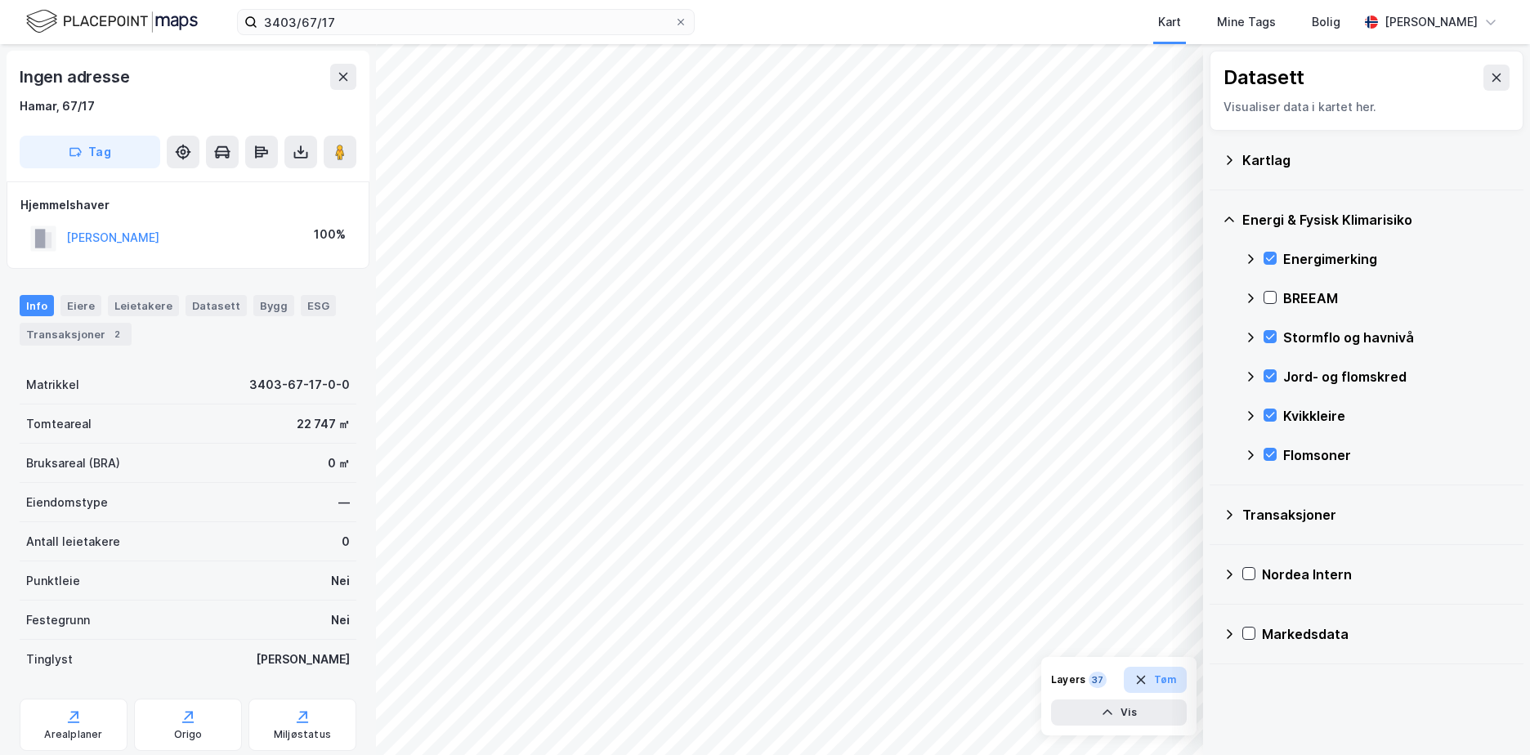
click at [1167, 676] on button "Tøm" at bounding box center [1155, 680] width 63 height 26
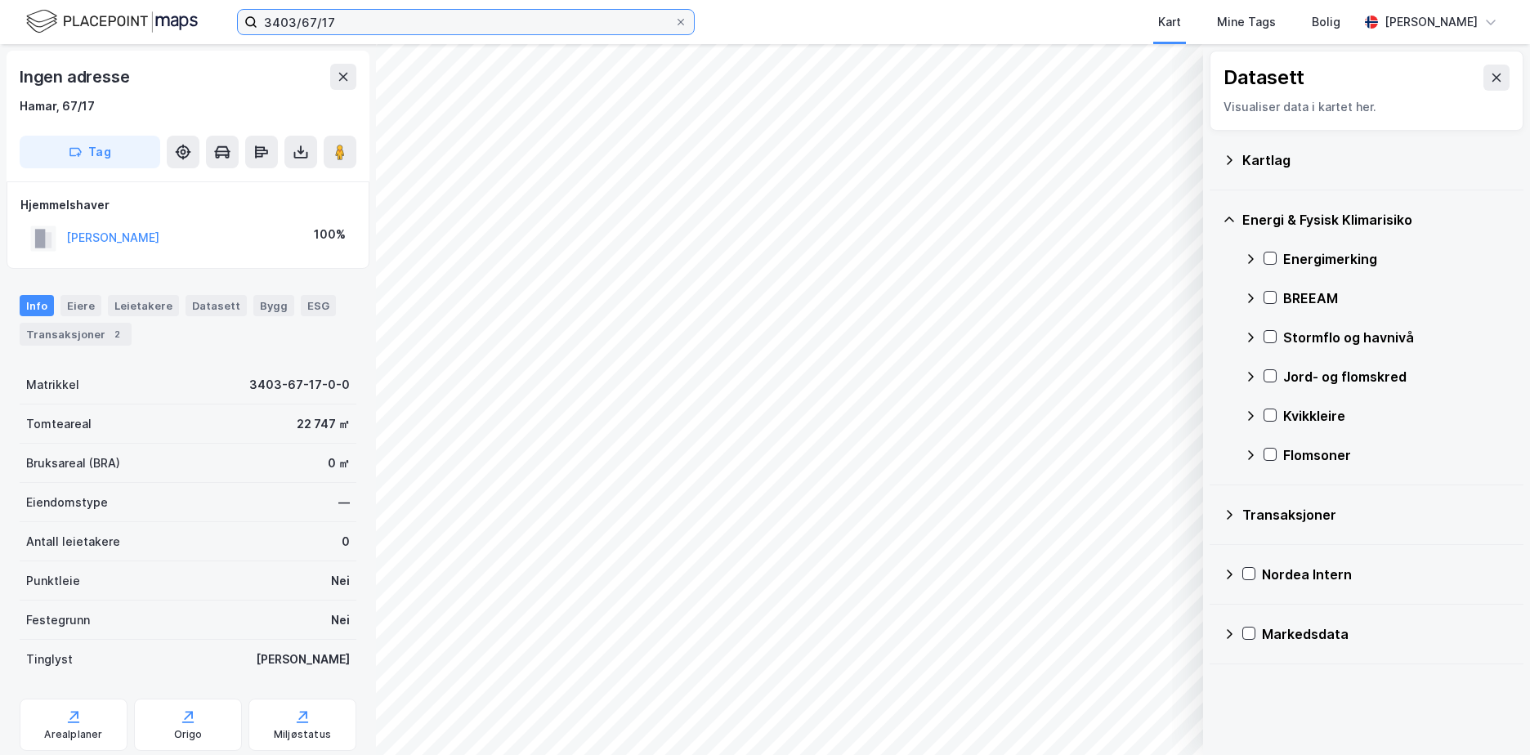
click at [368, 27] on input "3403/67/17" at bounding box center [465, 22] width 417 height 25
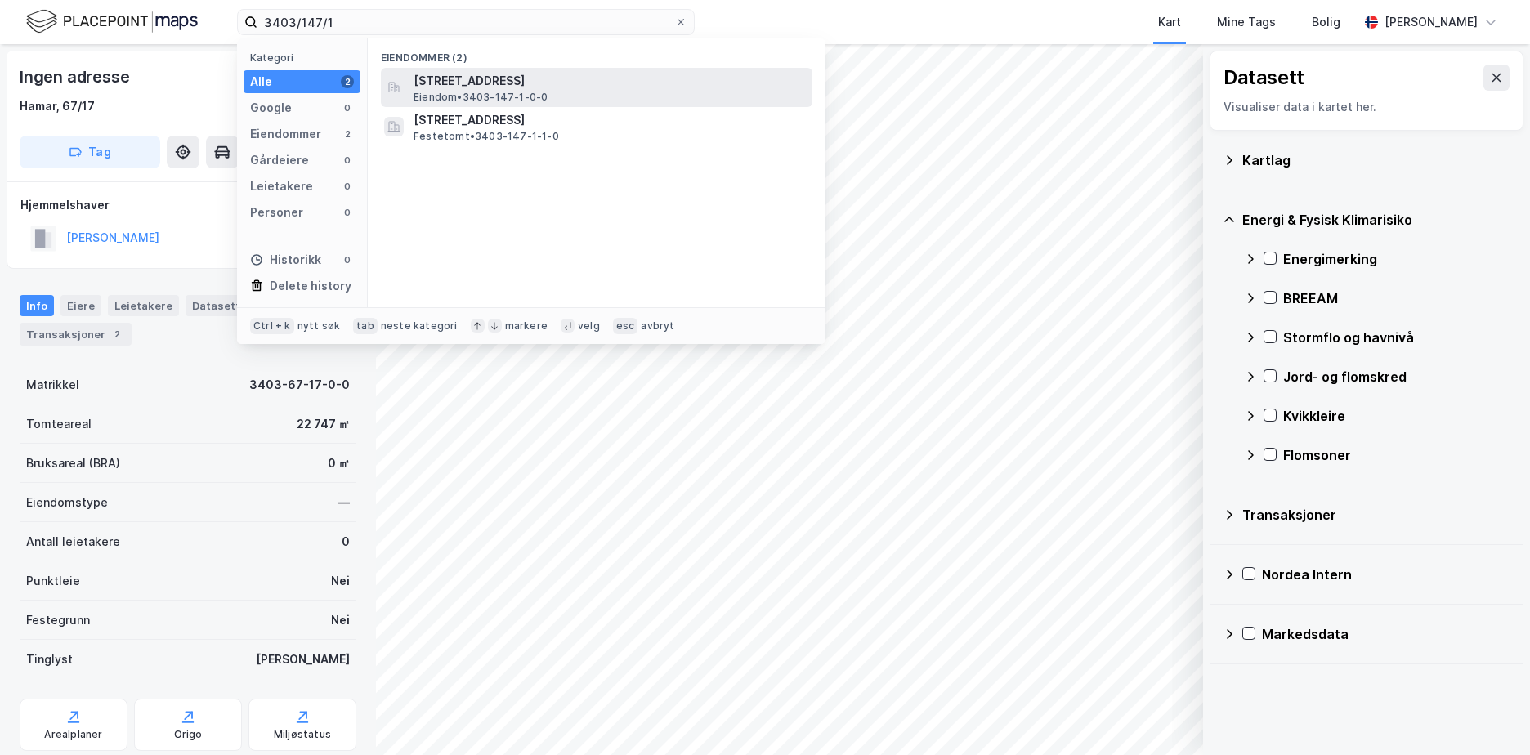
click at [574, 85] on span "[STREET_ADDRESS]" at bounding box center [609, 81] width 392 height 20
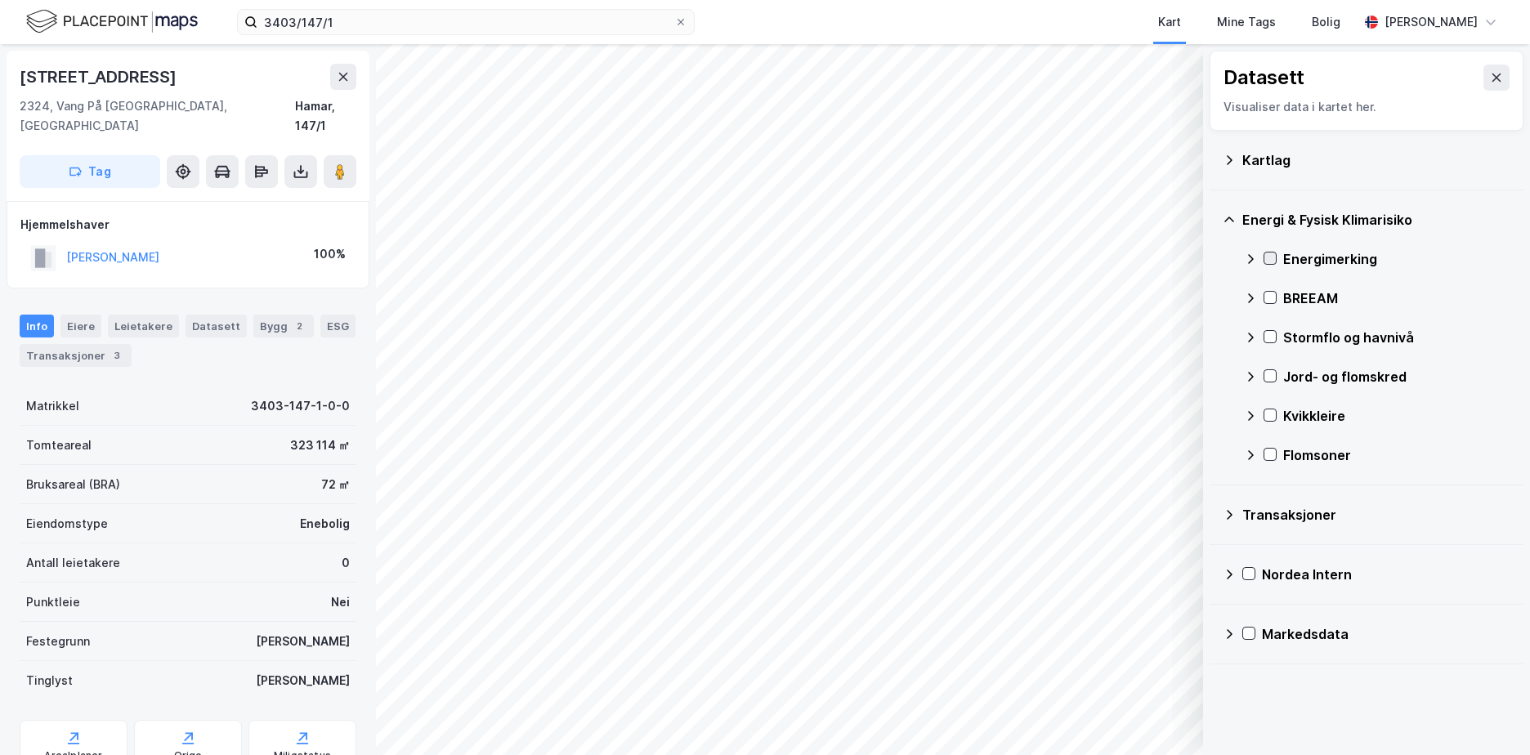
click at [1270, 259] on icon at bounding box center [1269, 257] width 11 height 11
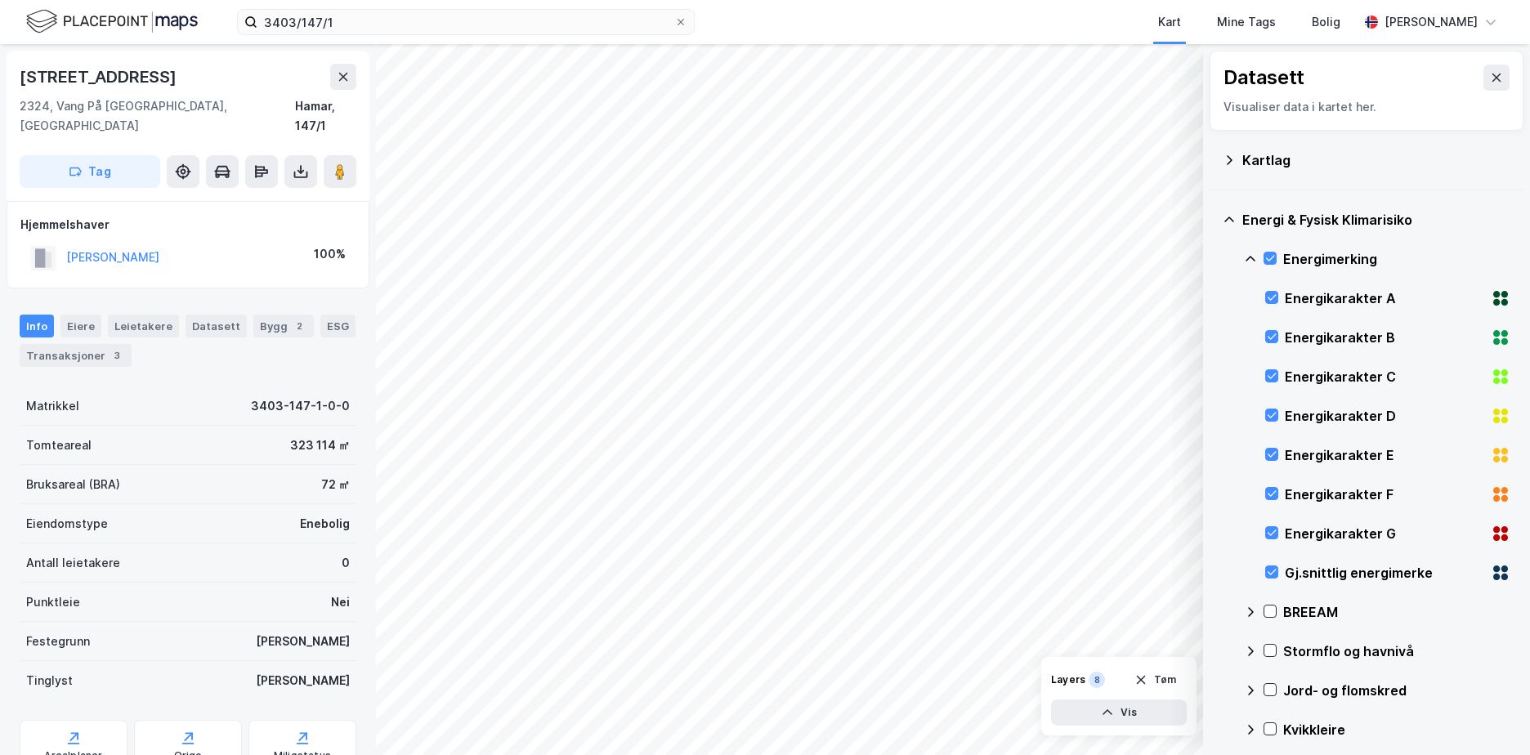
click at [1252, 258] on icon at bounding box center [1250, 259] width 10 height 6
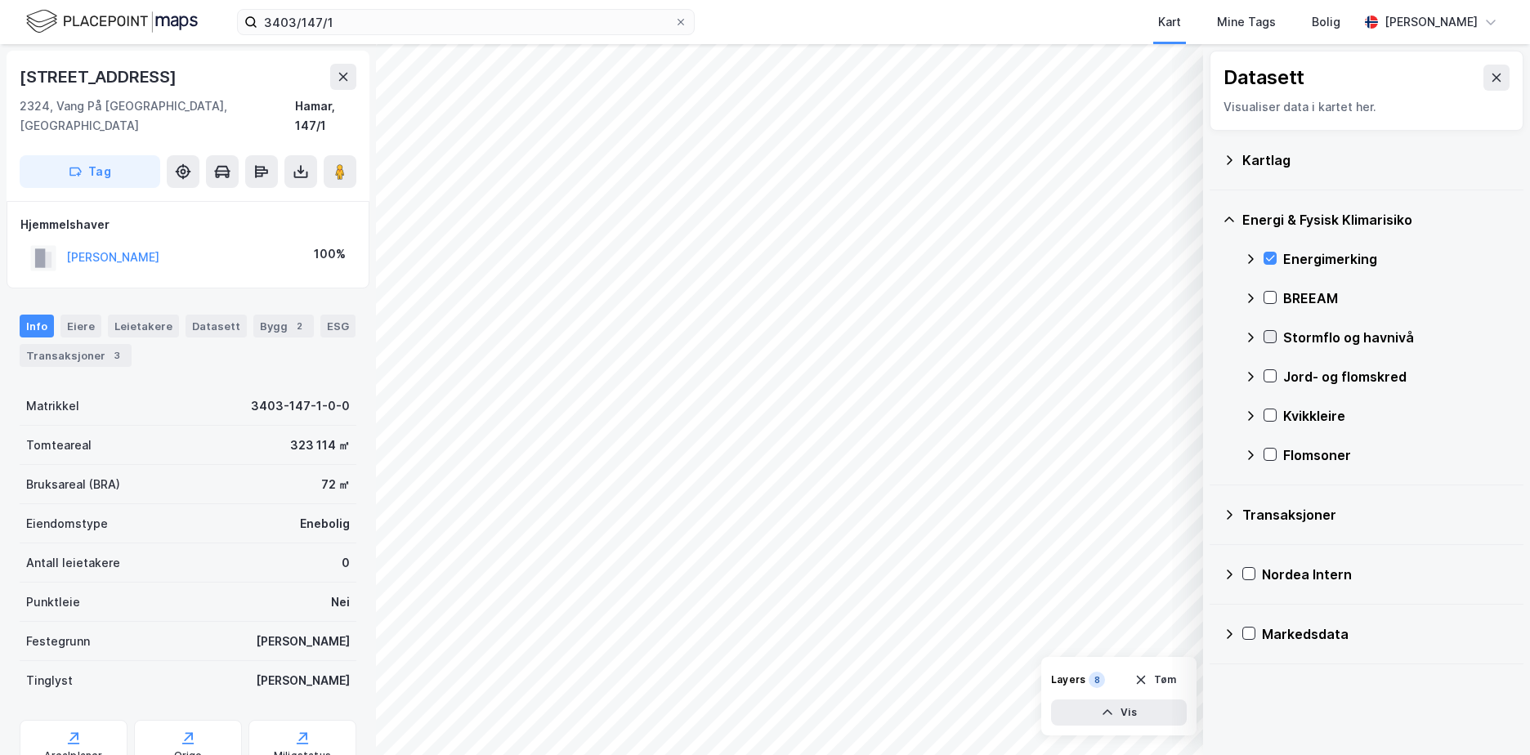
click at [1276, 333] on div at bounding box center [1269, 336] width 13 height 13
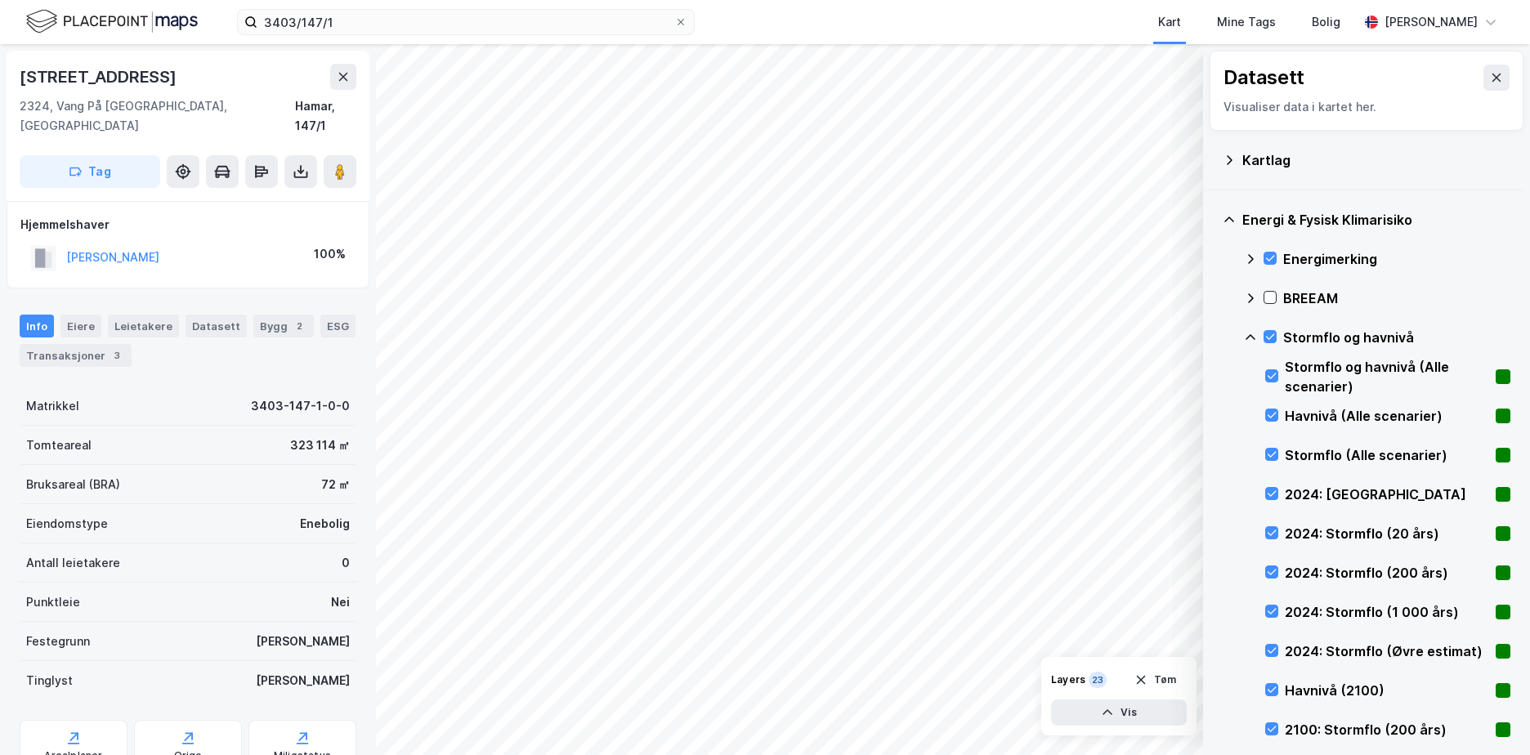
click at [1253, 332] on icon at bounding box center [1250, 337] width 13 height 13
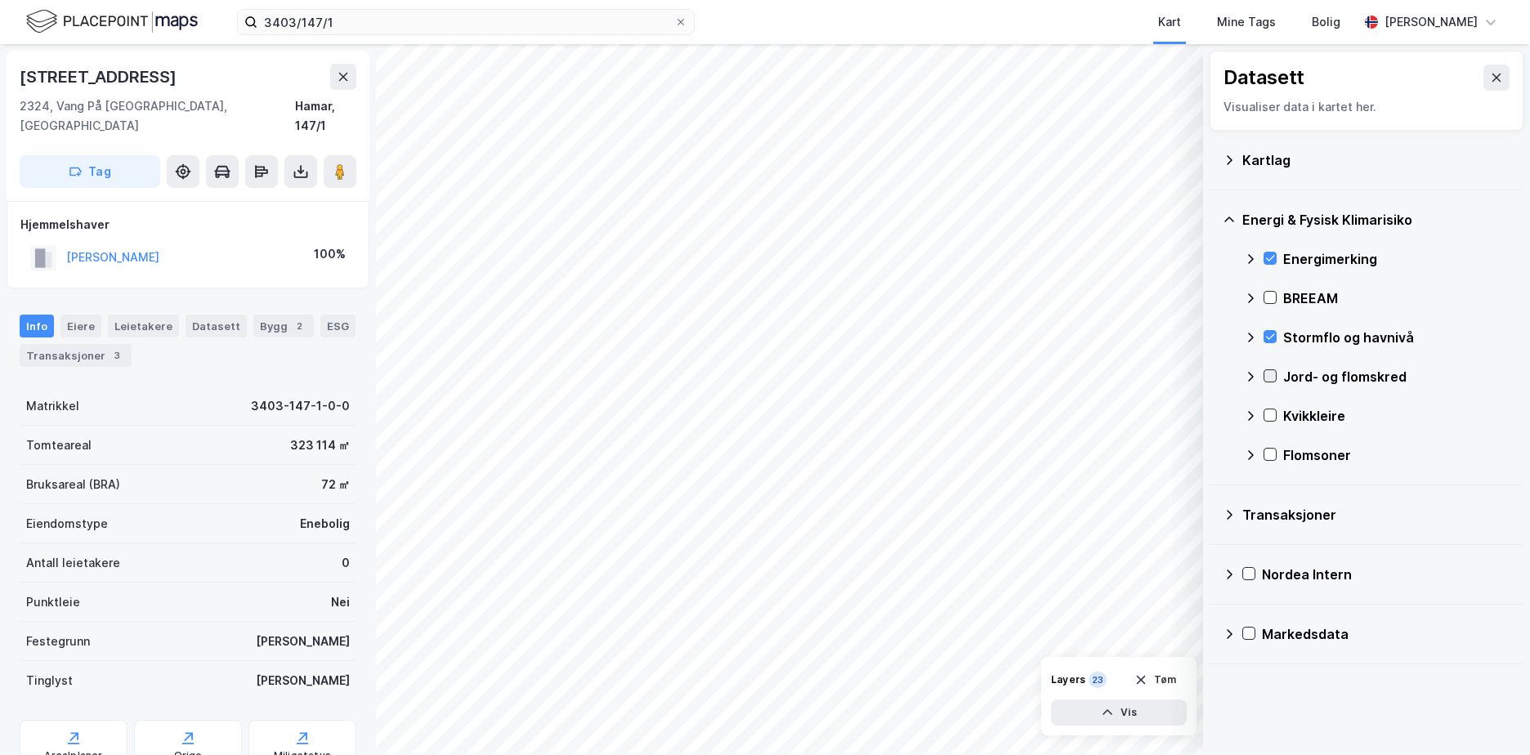
click at [1270, 374] on icon at bounding box center [1269, 375] width 11 height 11
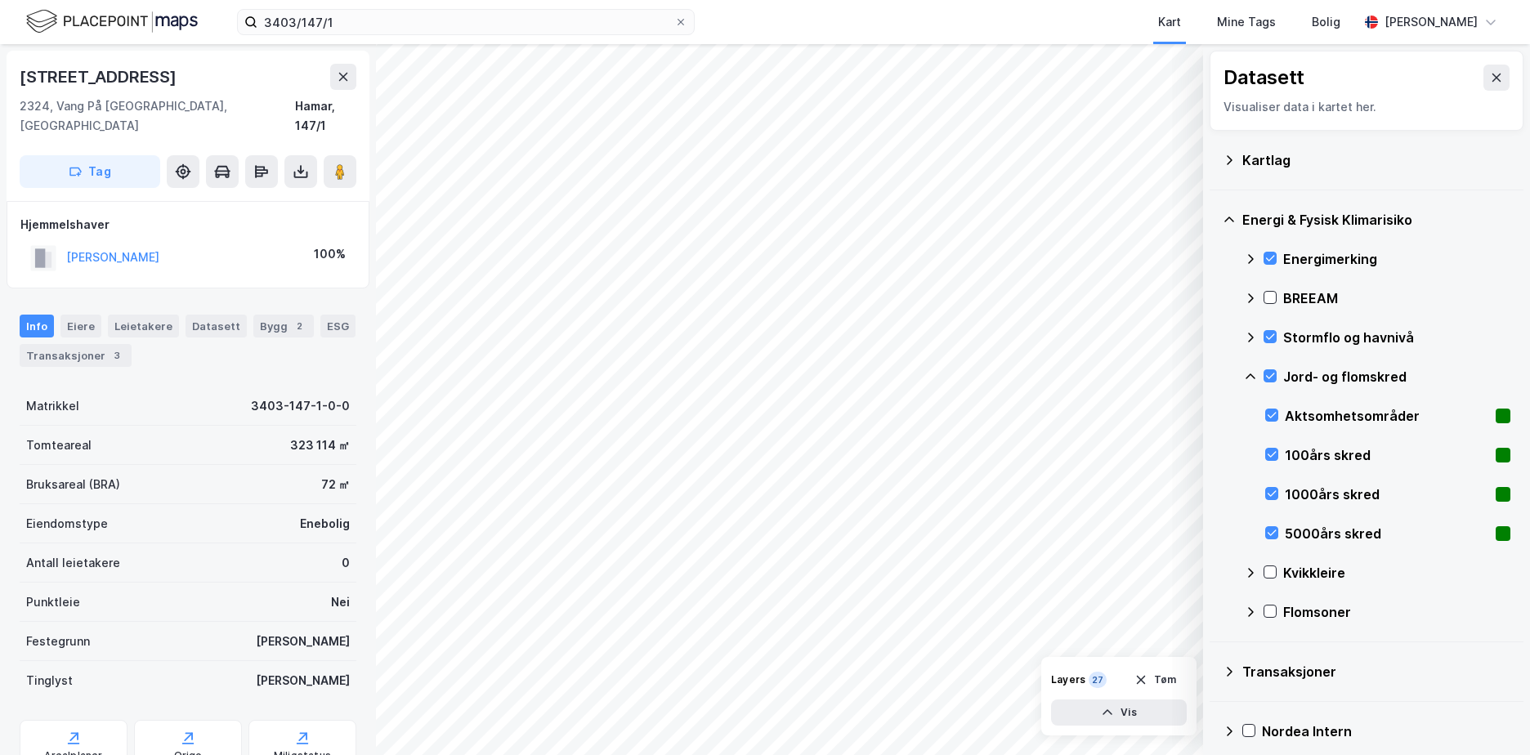
click at [1247, 371] on icon at bounding box center [1250, 376] width 13 height 13
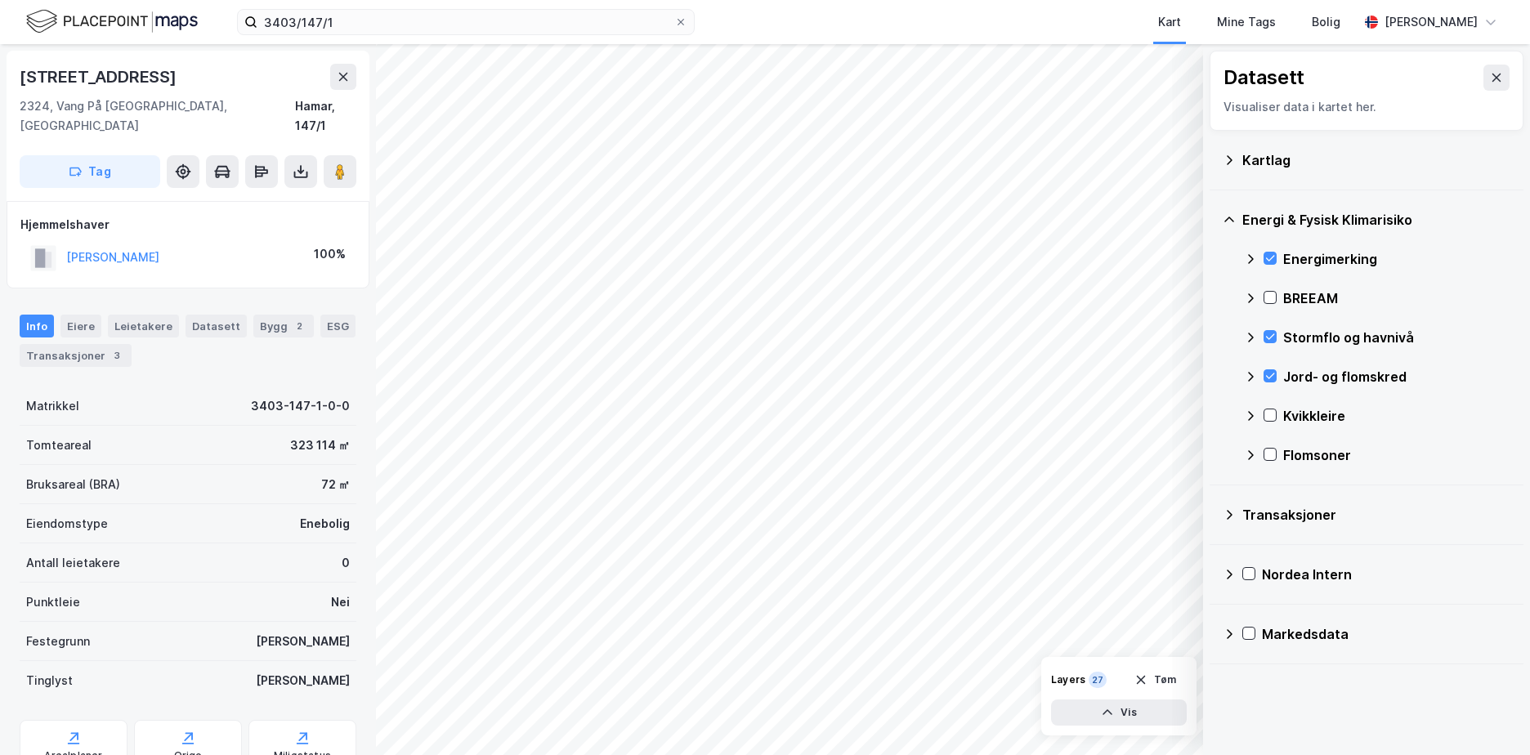
click at [1271, 408] on div "Kvikkleire" at bounding box center [1377, 415] width 266 height 39
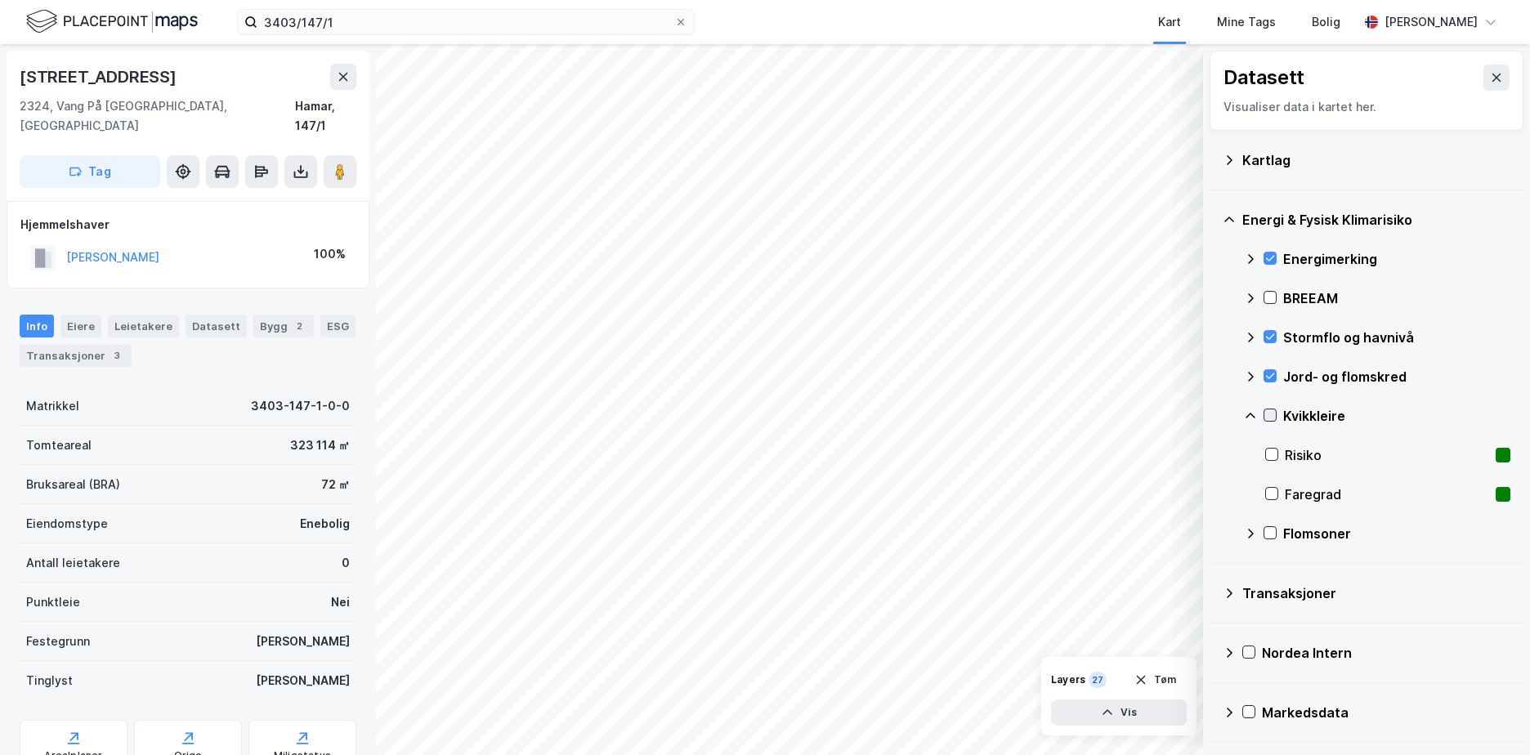
click at [1268, 417] on icon at bounding box center [1270, 416] width 9 height 6
click at [1255, 411] on icon at bounding box center [1250, 415] width 13 height 13
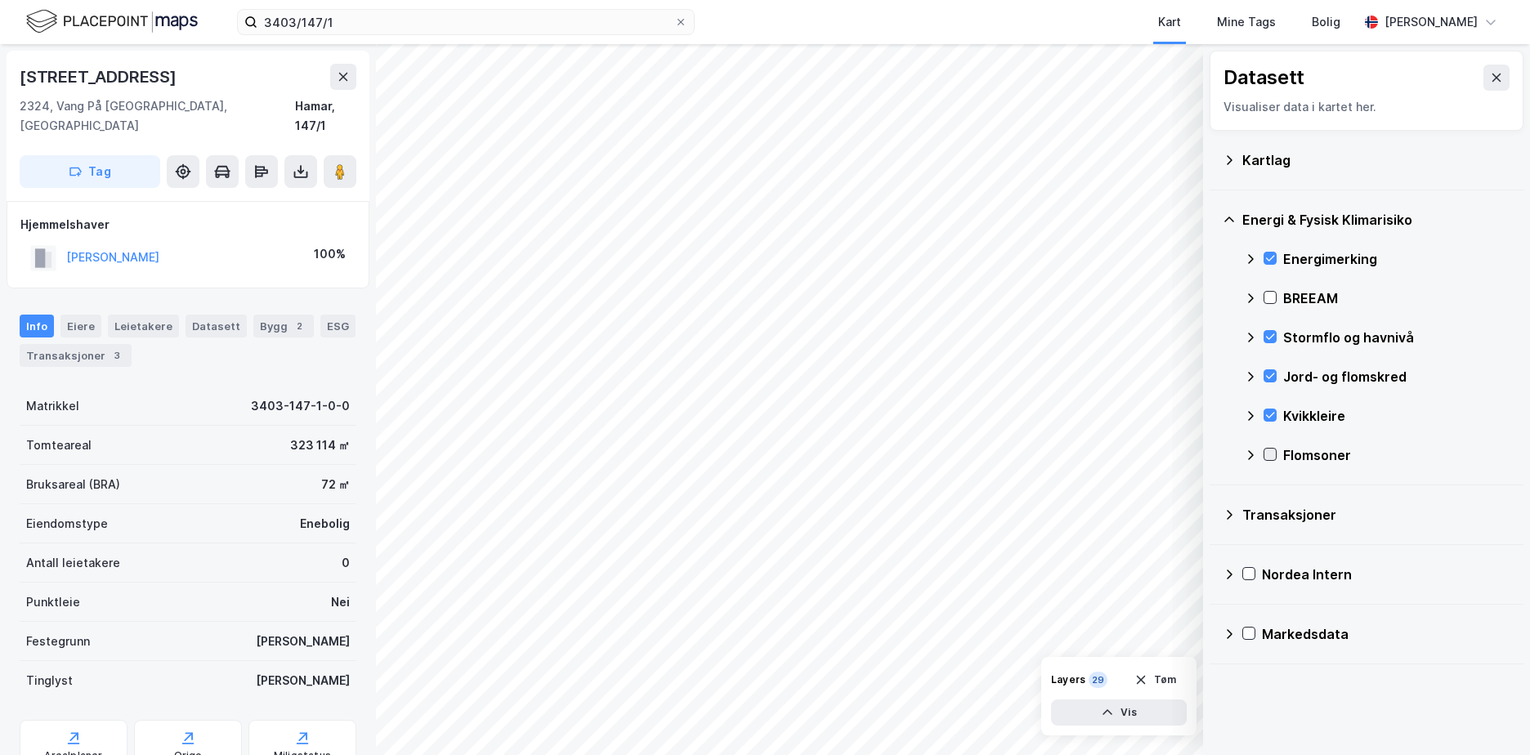
click at [1271, 453] on icon at bounding box center [1269, 454] width 11 height 11
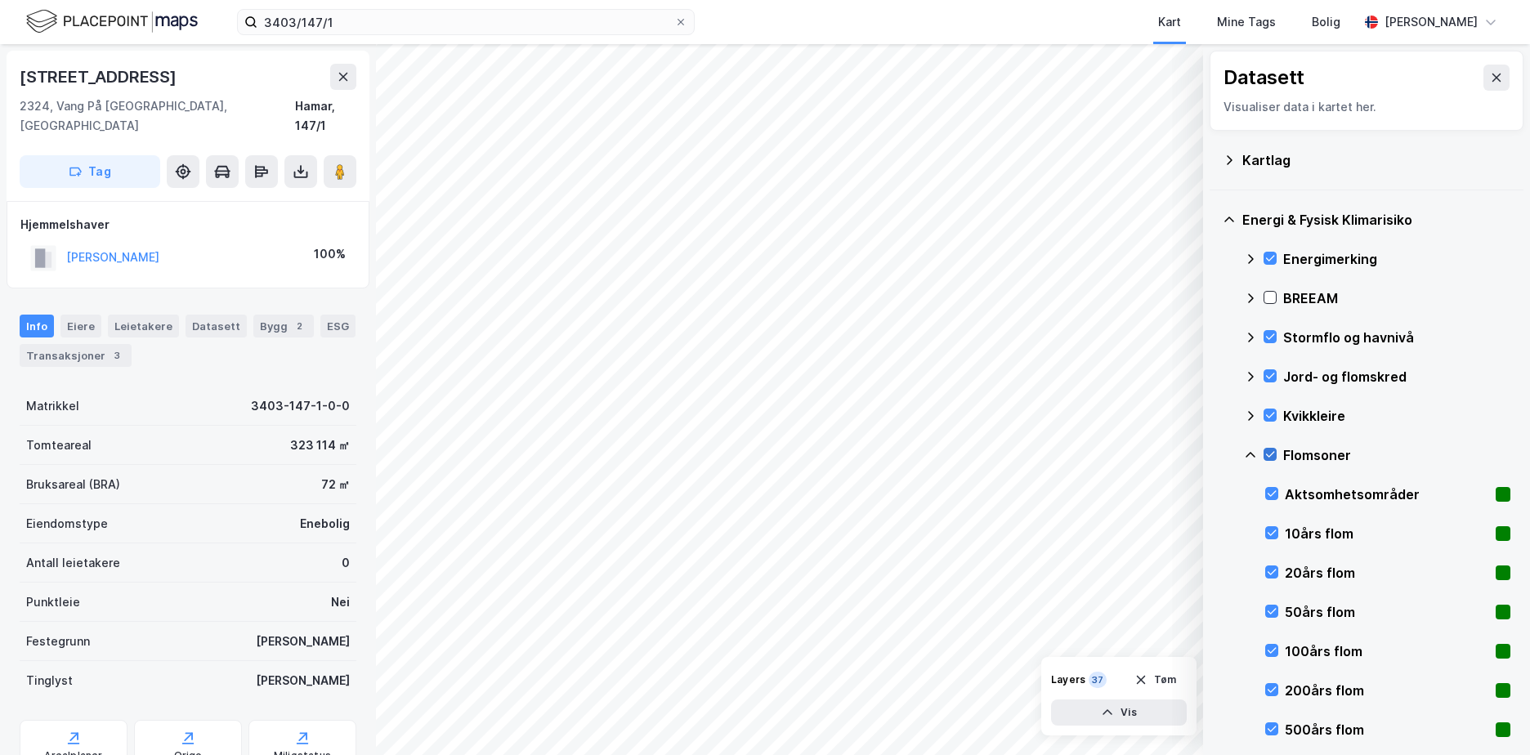
click at [1264, 453] on icon at bounding box center [1269, 454] width 11 height 11
click at [1276, 533] on icon at bounding box center [1271, 532] width 11 height 11
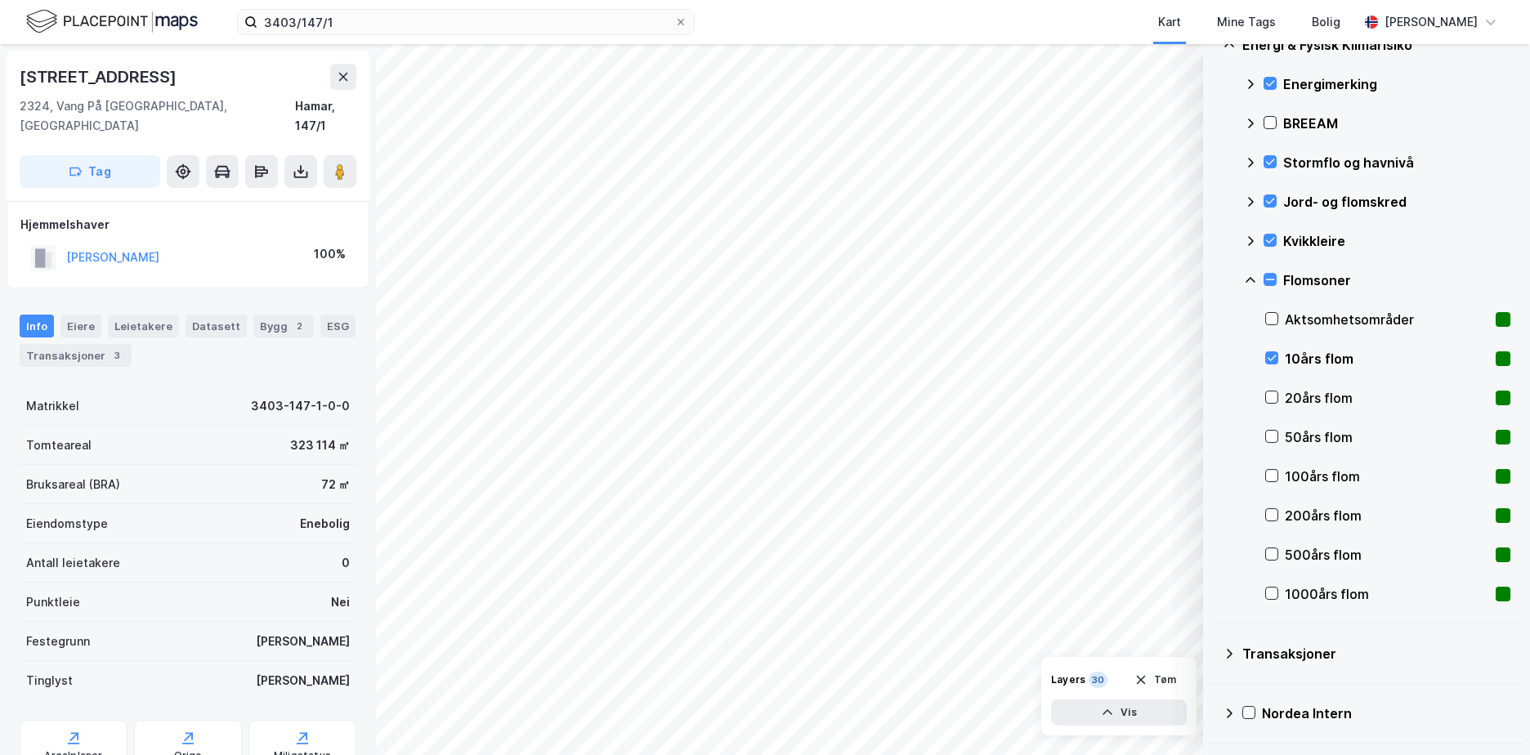
scroll to position [221, 0]
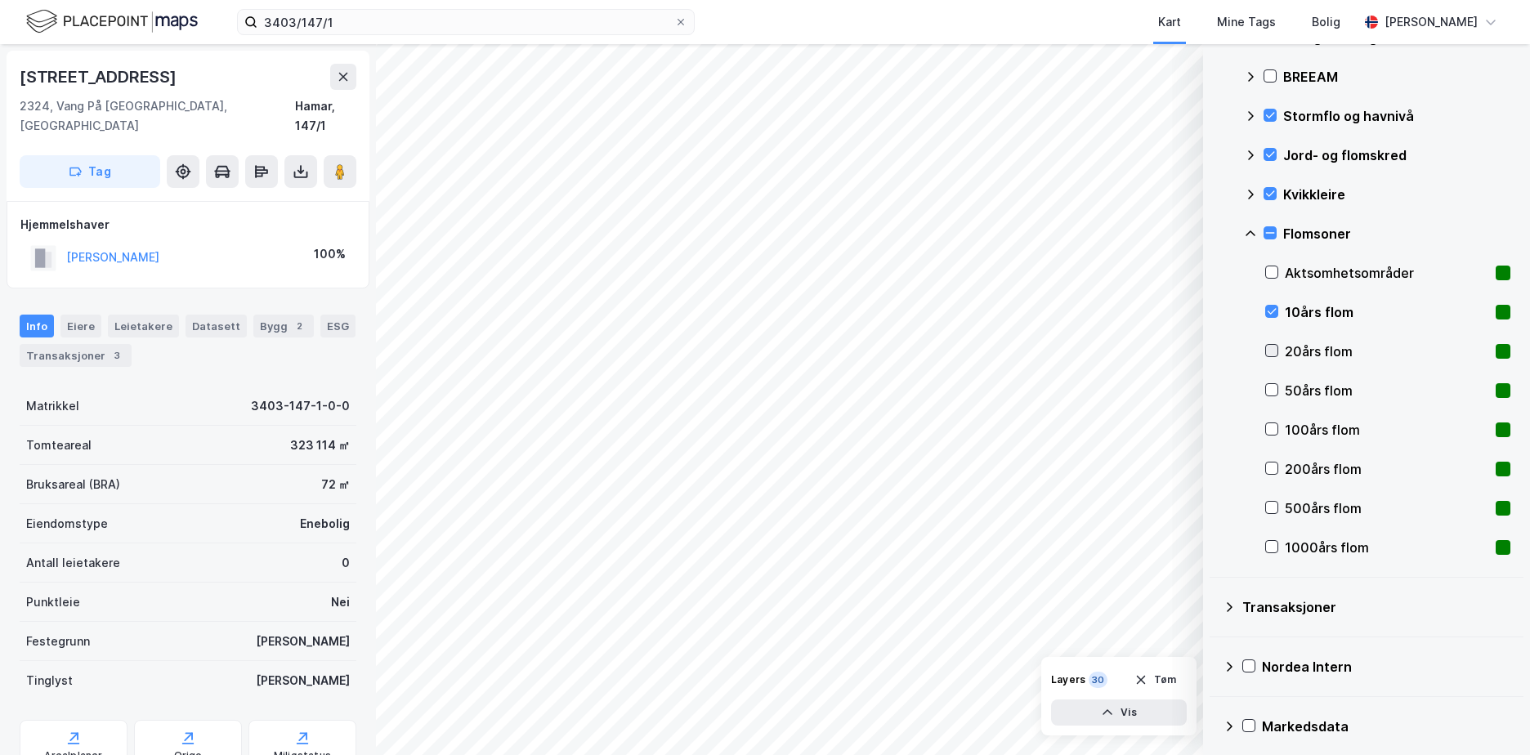
click at [1271, 351] on icon at bounding box center [1271, 350] width 11 height 11
click at [1274, 388] on icon at bounding box center [1271, 389] width 11 height 11
click at [1271, 427] on icon at bounding box center [1271, 428] width 11 height 11
click at [1273, 468] on icon at bounding box center [1271, 469] width 9 height 6
click at [1268, 502] on icon at bounding box center [1271, 507] width 11 height 11
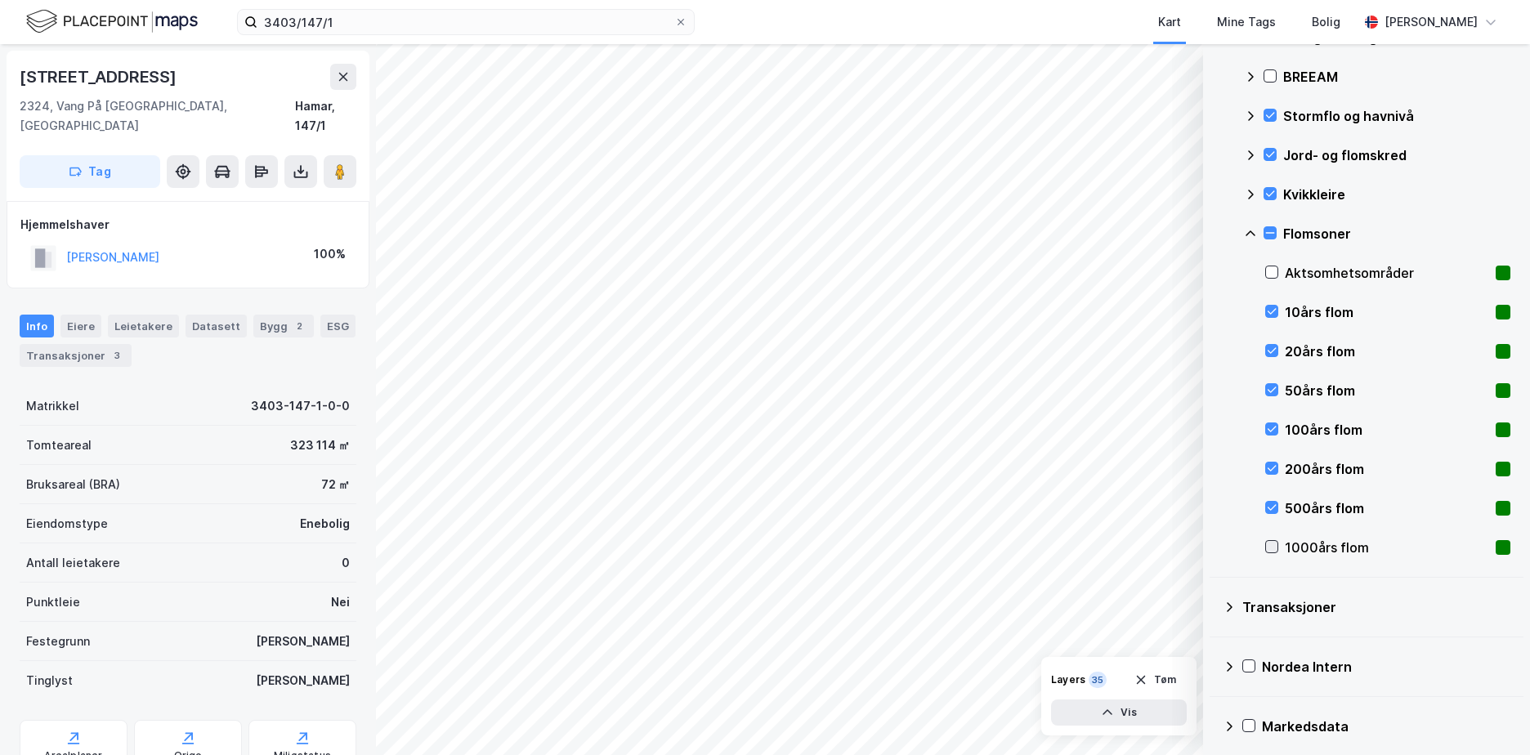
click at [1273, 543] on icon at bounding box center [1271, 546] width 11 height 11
click at [1271, 269] on icon at bounding box center [1271, 271] width 11 height 11
click at [1251, 229] on icon at bounding box center [1250, 233] width 13 height 13
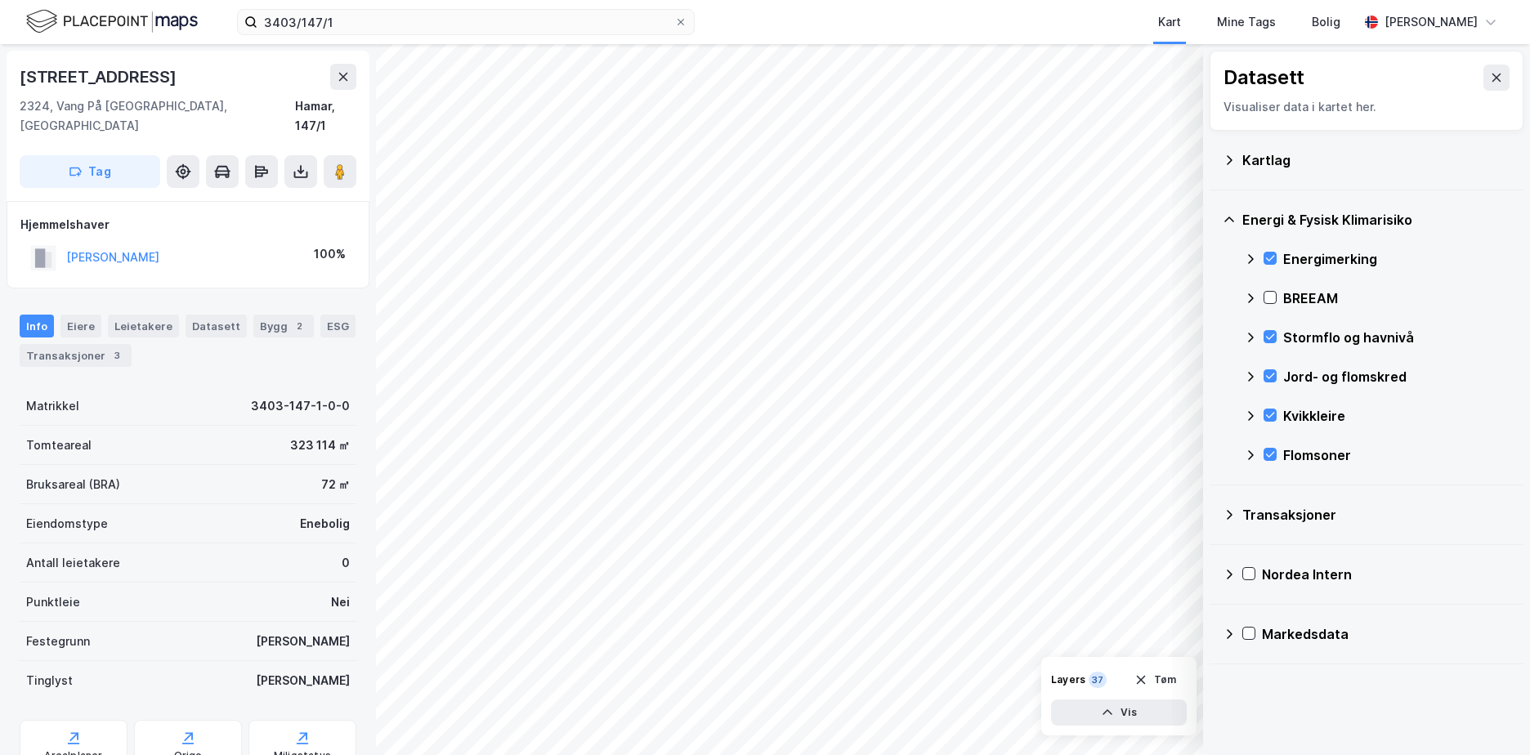
scroll to position [0, 0]
click at [1164, 683] on button "Tøm" at bounding box center [1155, 680] width 63 height 26
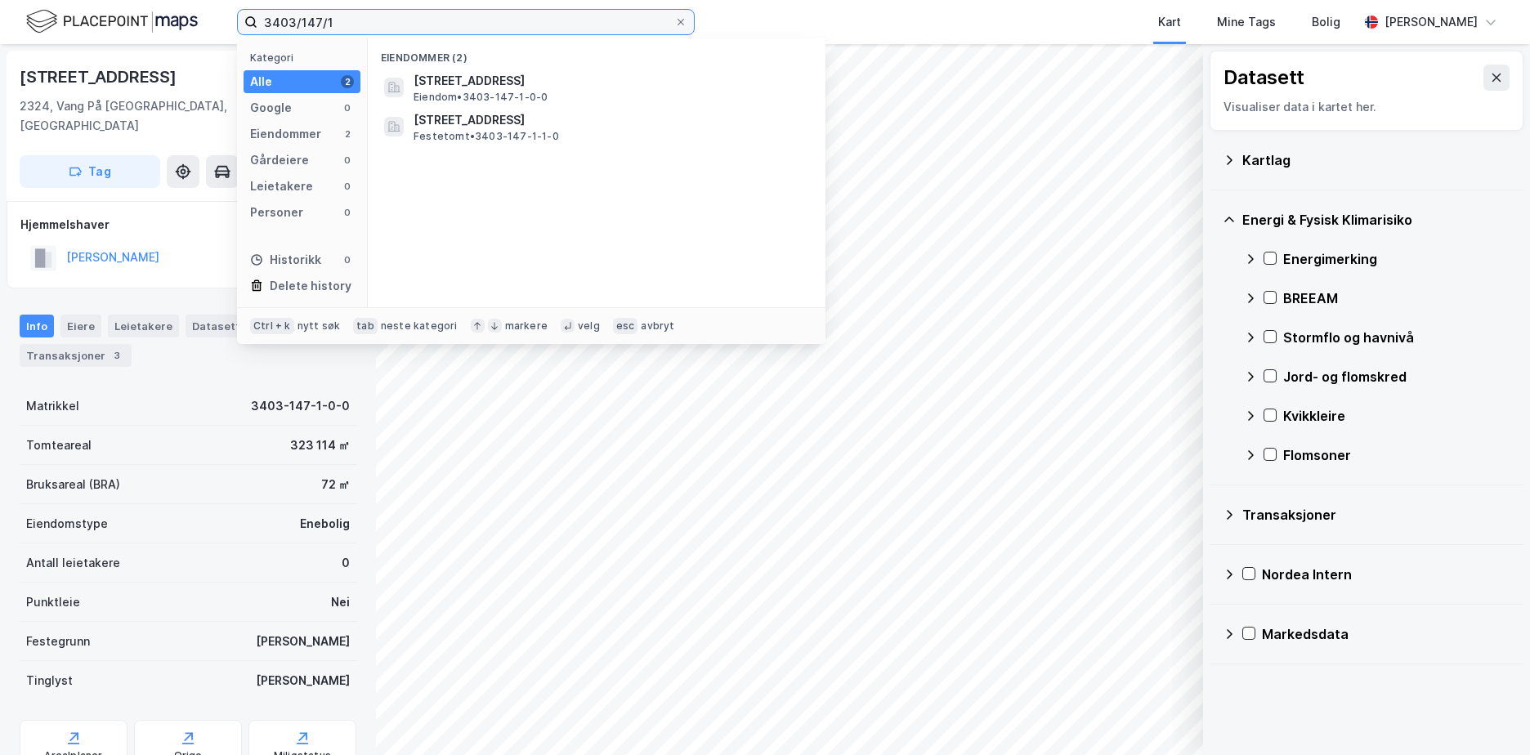
drag, startPoint x: 339, startPoint y: 23, endPoint x: 227, endPoint y: 33, distance: 112.4
click at [227, 33] on div "3403/147/1 Kategori Alle 2 Google 0 Eiendommer 2 Gårdeiere 0 Leietakere 0 Perso…" at bounding box center [765, 22] width 1530 height 44
paste input "301-222/12/0/0"
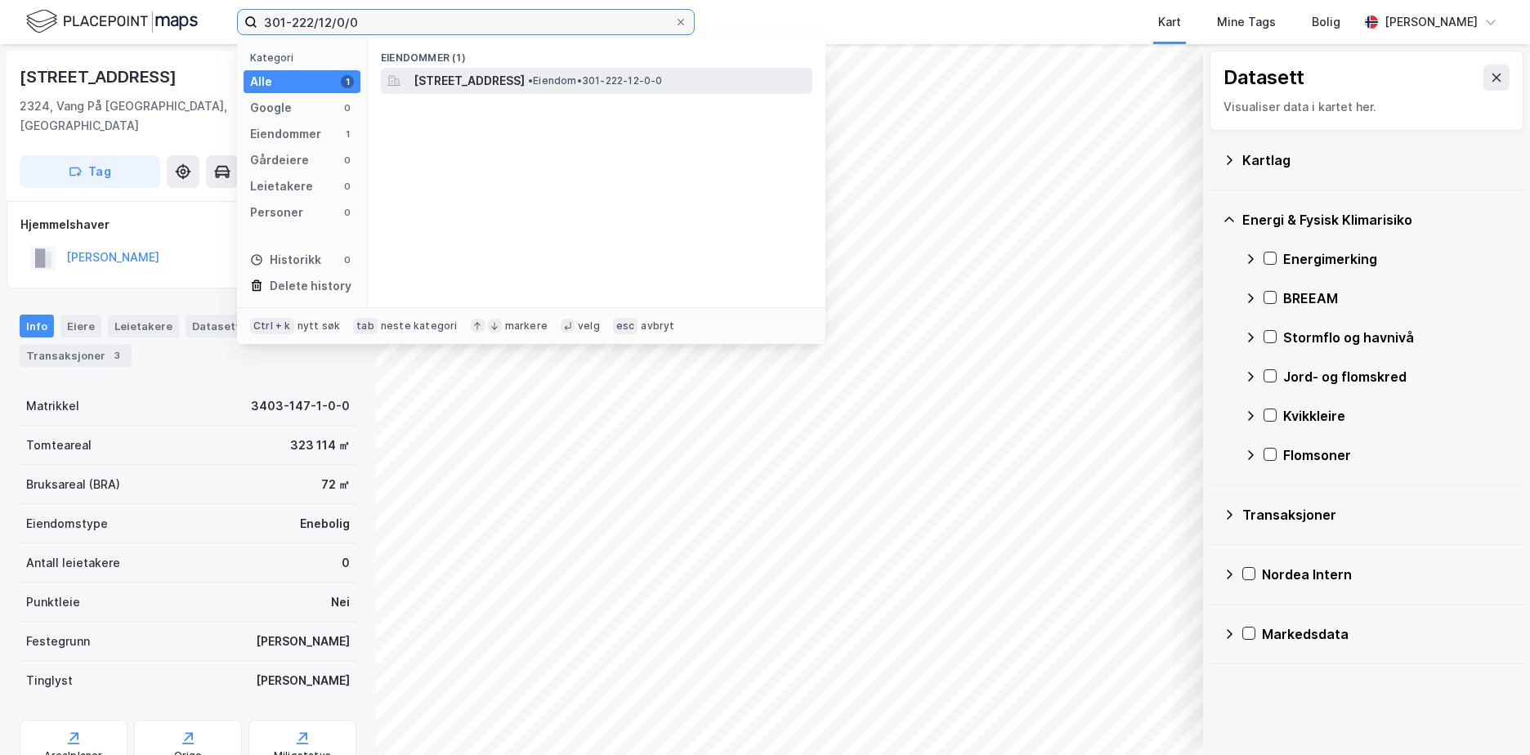
type input "301-222/12/0/0"
click at [503, 82] on span "[STREET_ADDRESS]" at bounding box center [468, 81] width 111 height 20
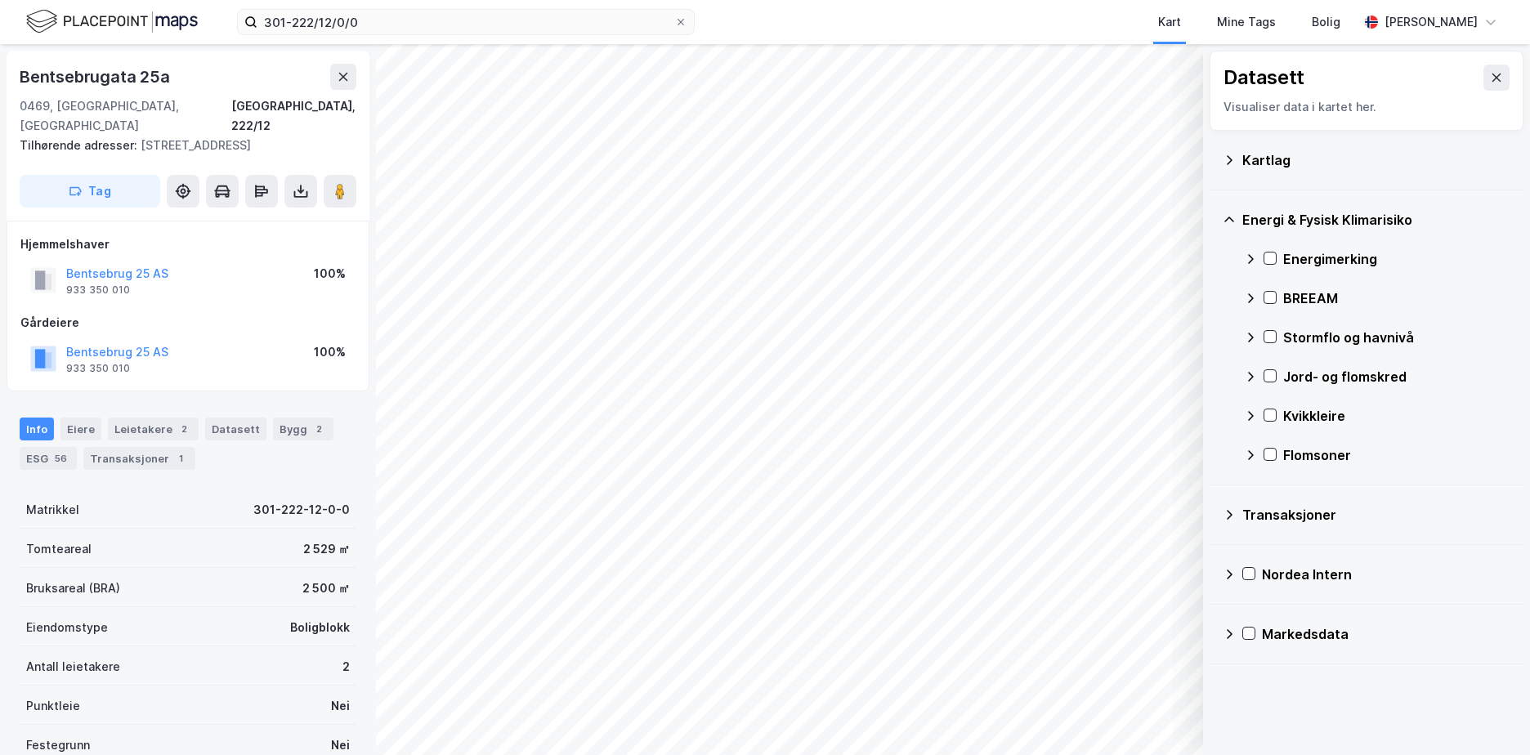
click at [1230, 159] on icon at bounding box center [1228, 160] width 13 height 13
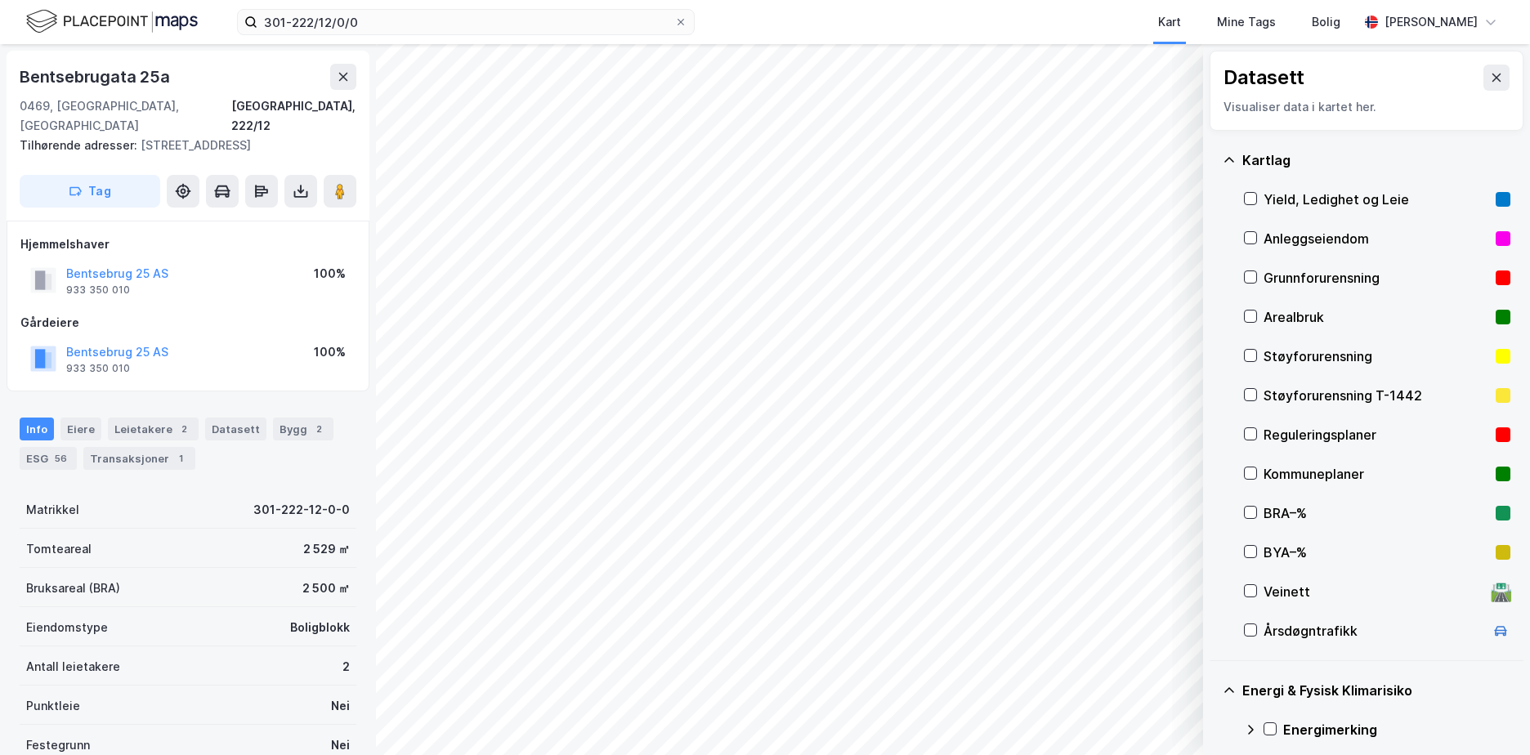
click at [1272, 273] on div "Grunnforurensning" at bounding box center [1376, 278] width 226 height 20
click at [1226, 157] on icon at bounding box center [1228, 160] width 13 height 13
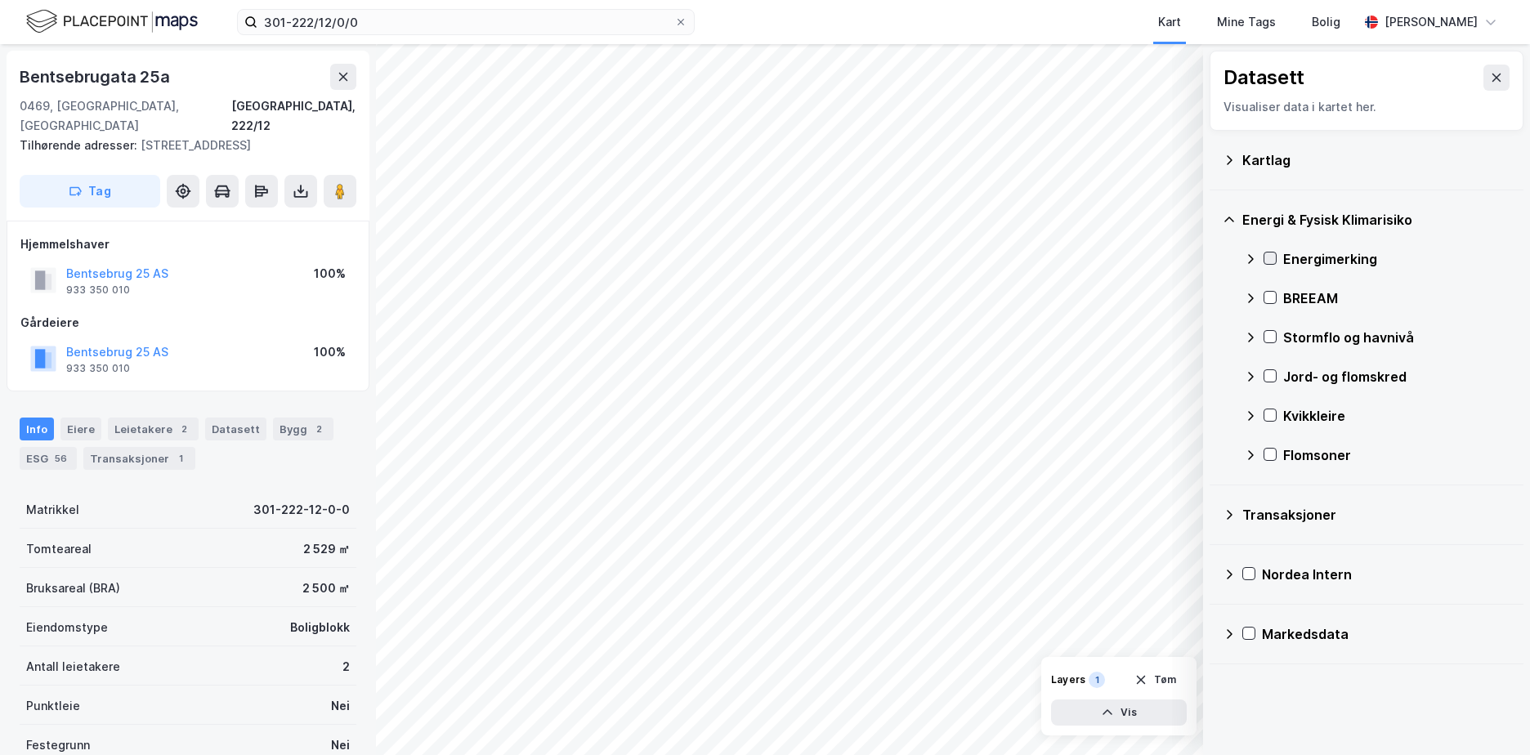
click at [1271, 256] on icon at bounding box center [1269, 257] width 11 height 11
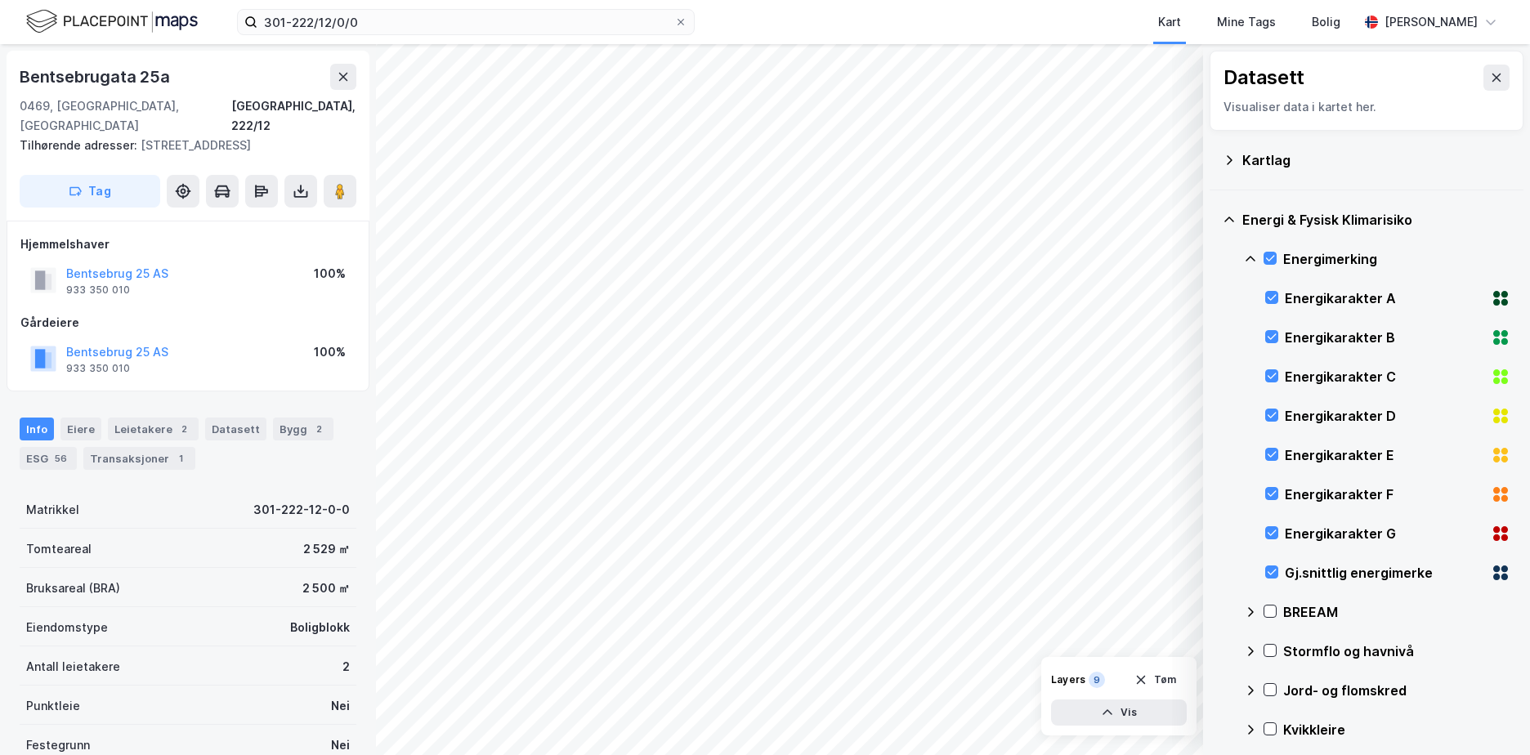
click at [1252, 257] on icon at bounding box center [1250, 258] width 13 height 13
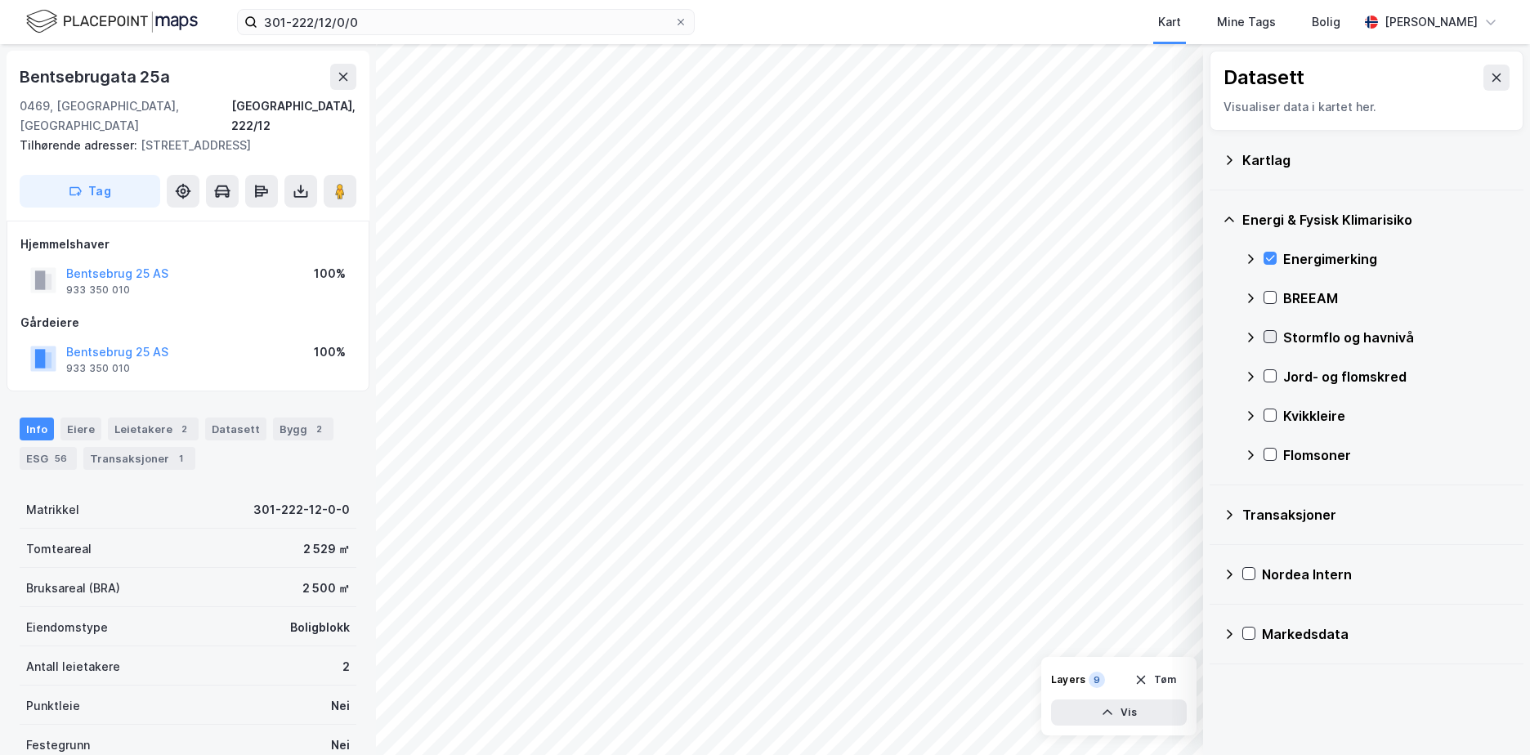
click at [1269, 337] on icon at bounding box center [1269, 336] width 11 height 11
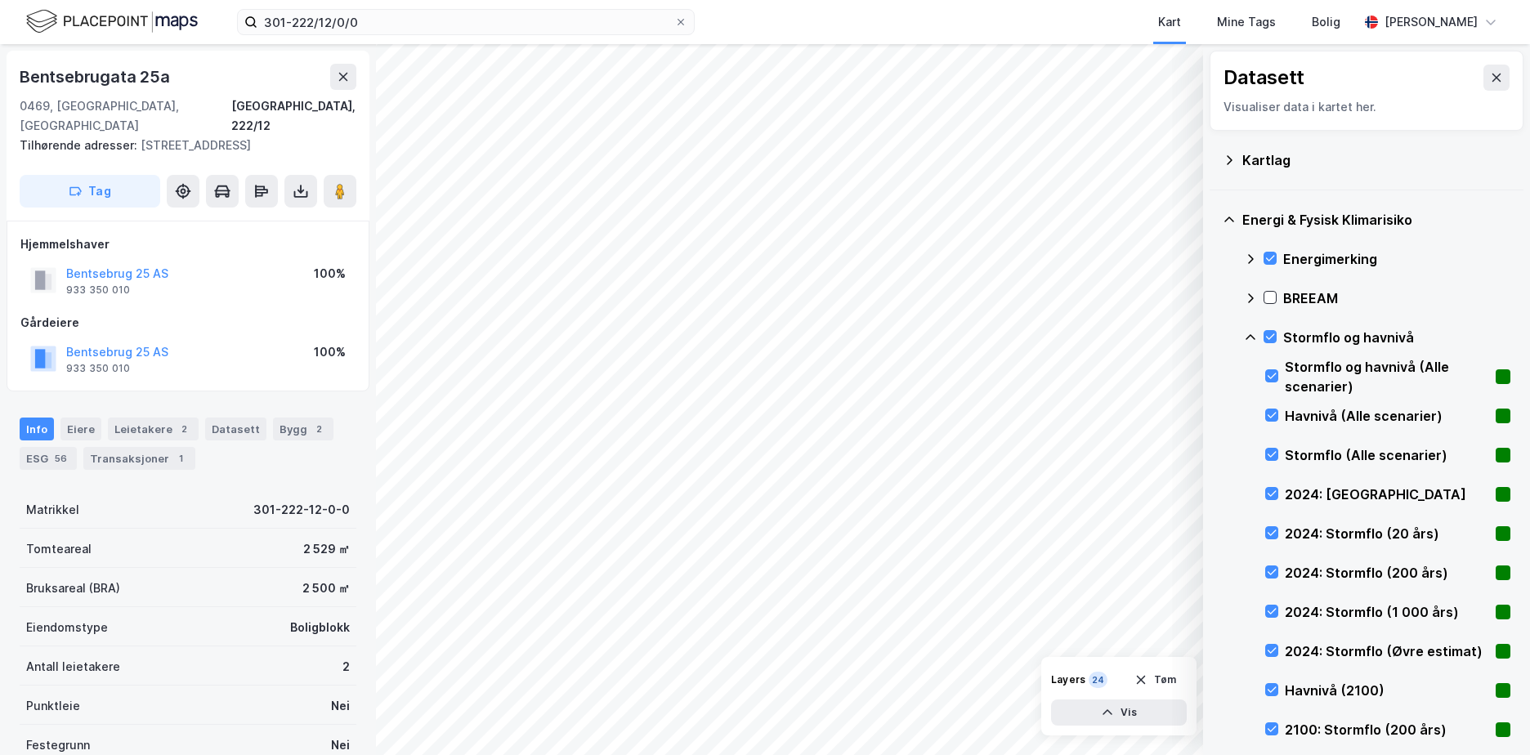
click at [1254, 334] on icon at bounding box center [1250, 337] width 13 height 13
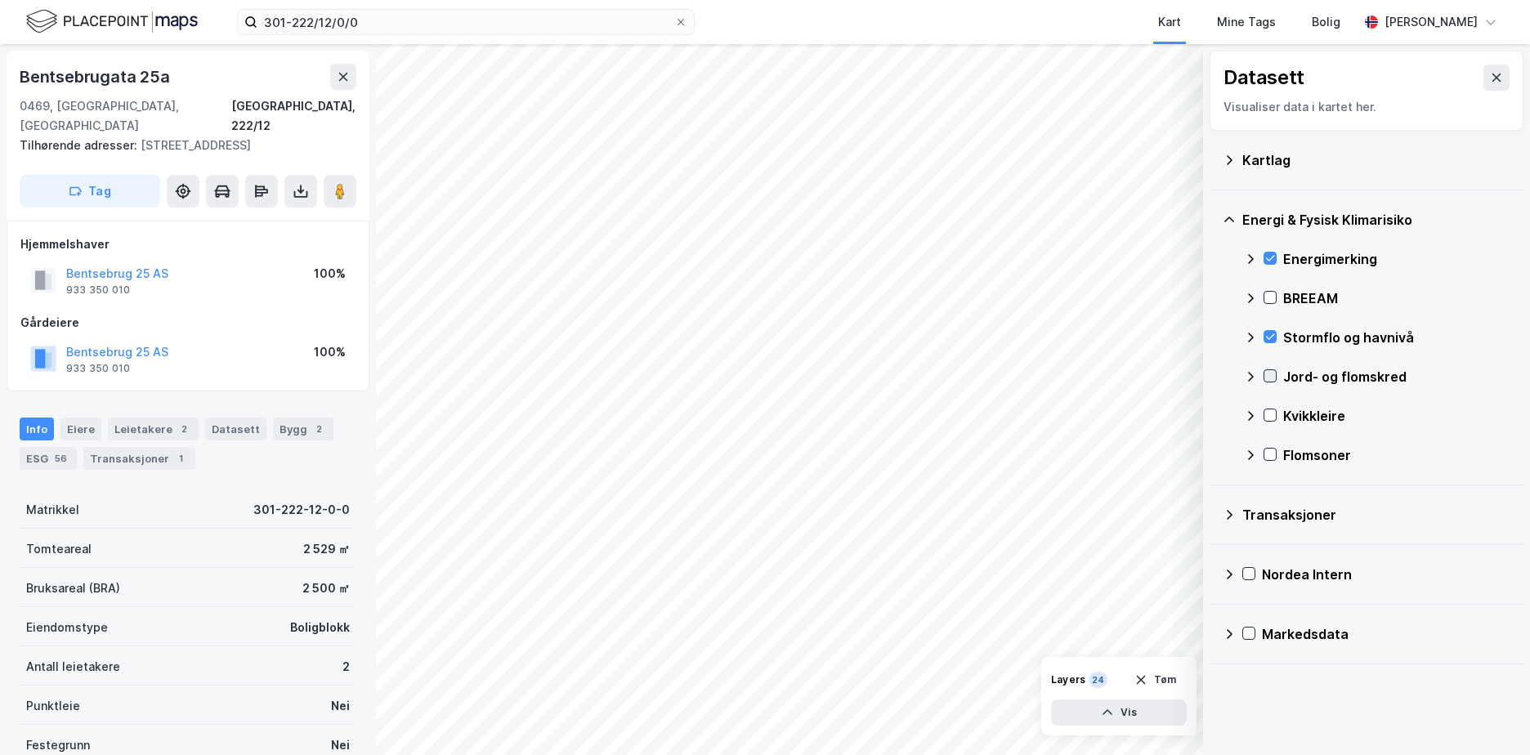
click at [1267, 378] on icon at bounding box center [1269, 375] width 11 height 11
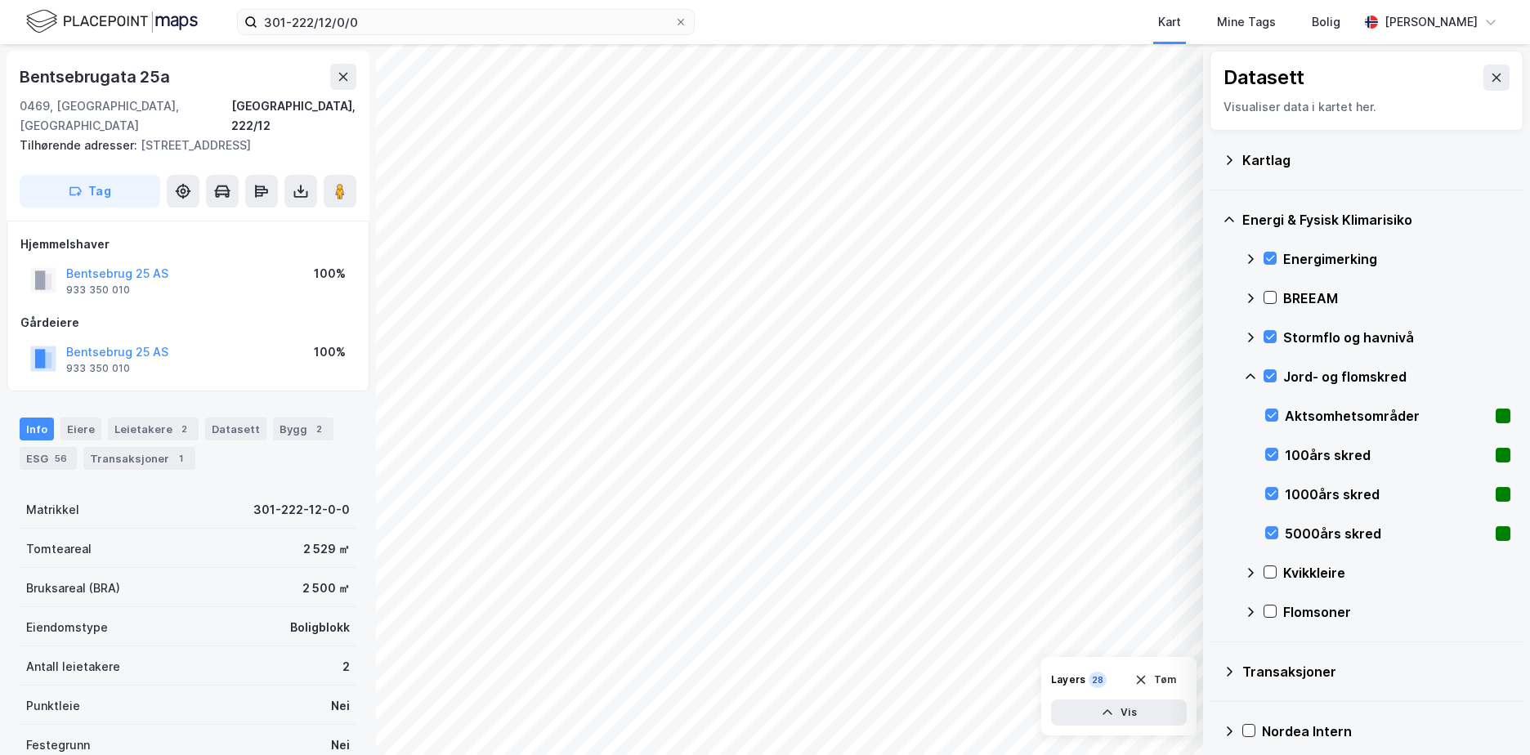
click at [1249, 371] on icon at bounding box center [1250, 376] width 13 height 13
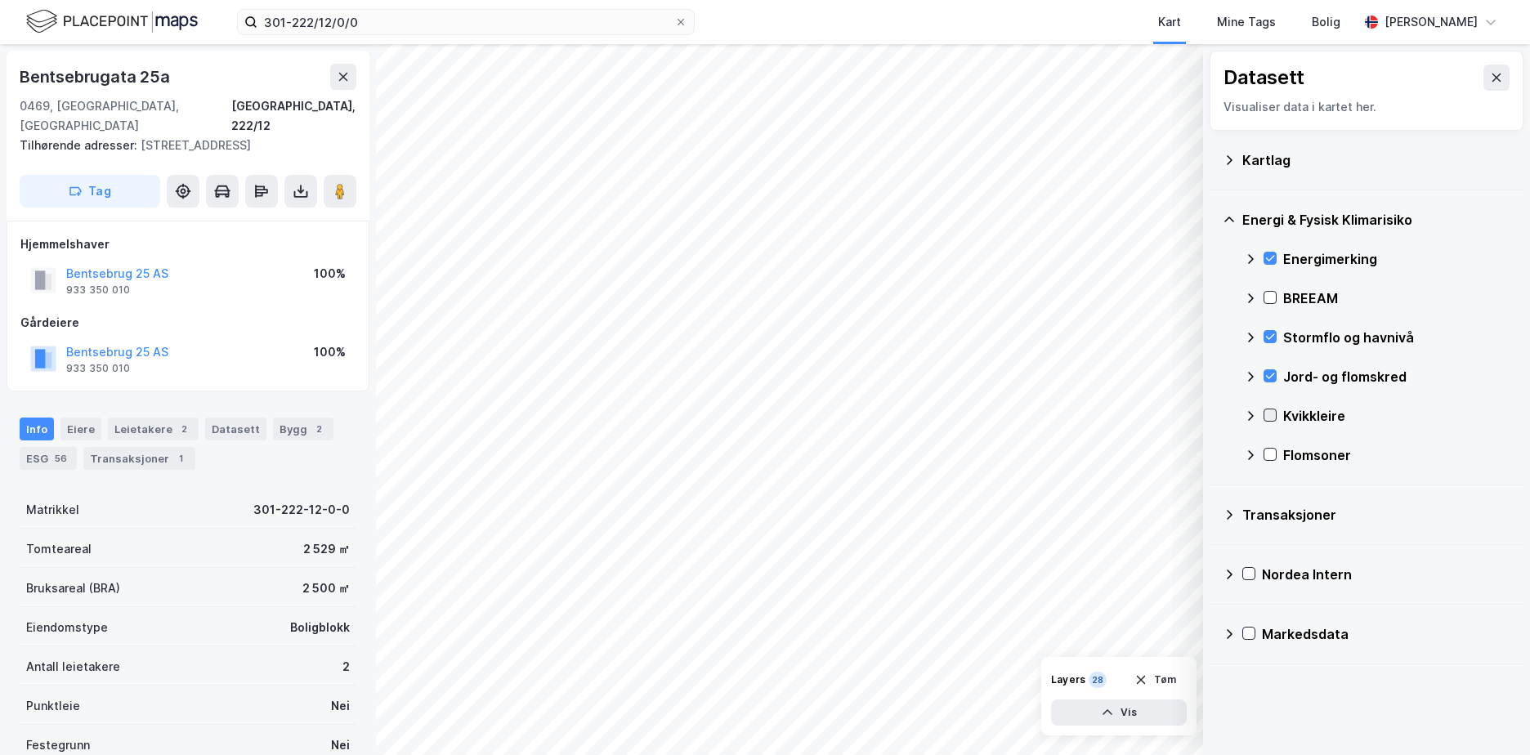
click at [1275, 411] on icon at bounding box center [1269, 414] width 11 height 11
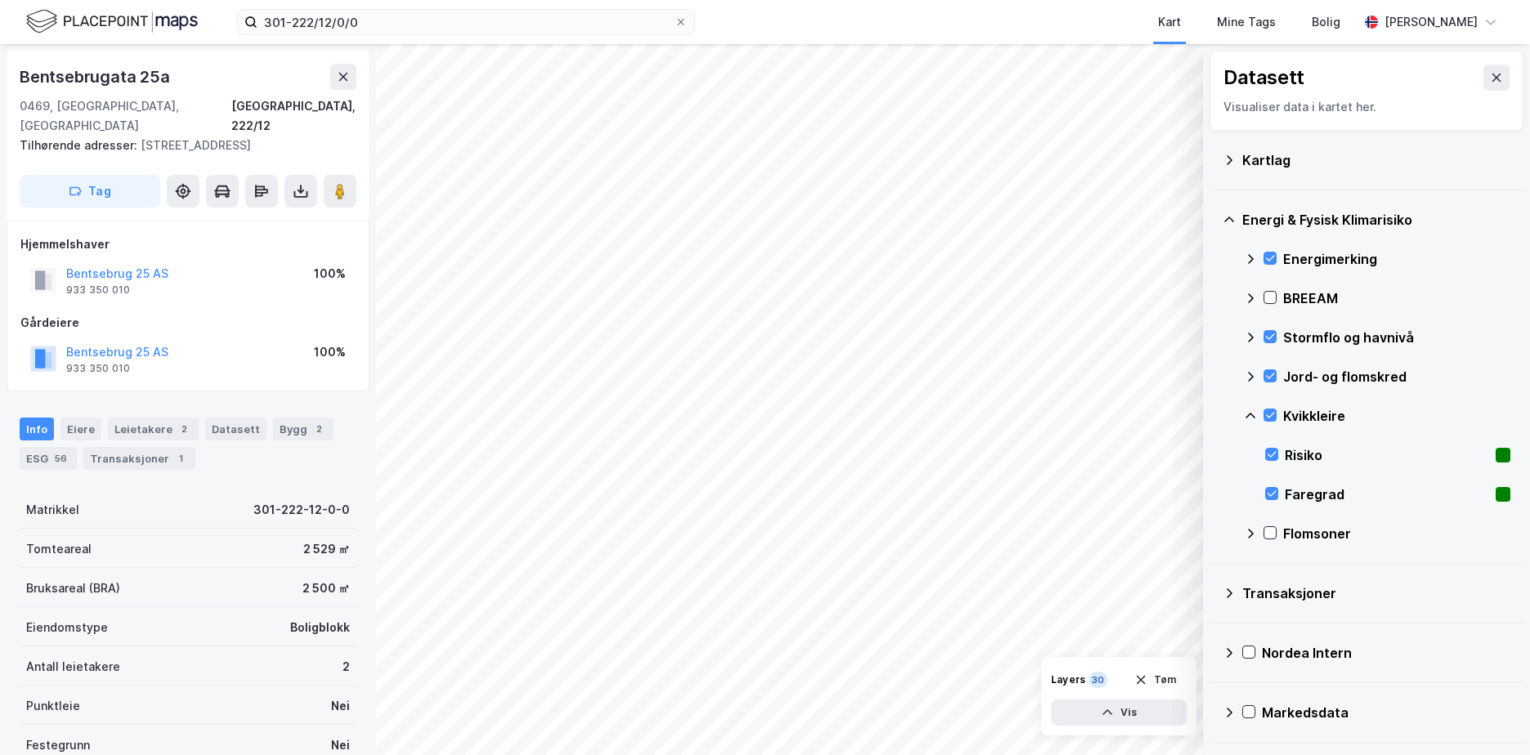
click at [1249, 412] on icon at bounding box center [1250, 415] width 13 height 13
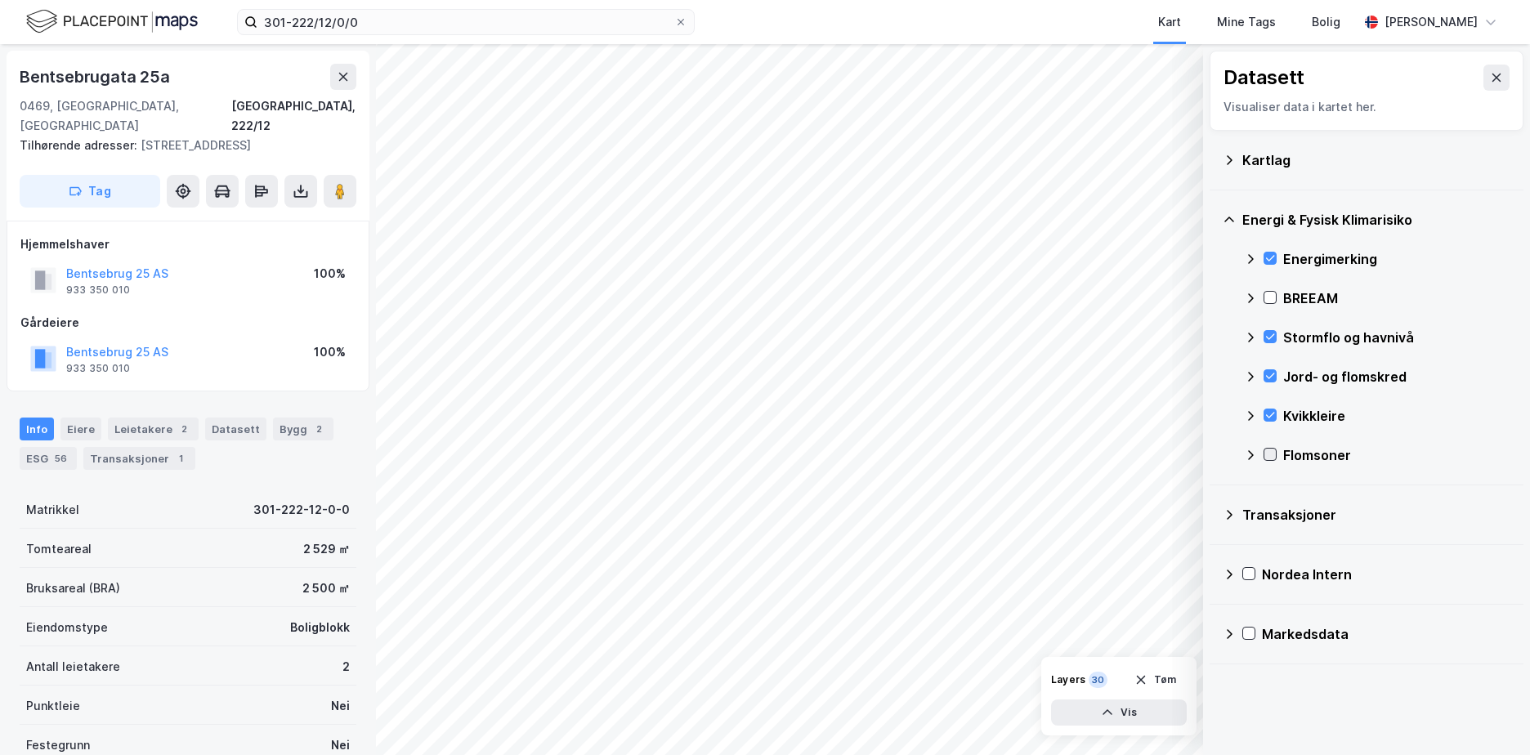
click at [1270, 450] on icon at bounding box center [1269, 454] width 11 height 11
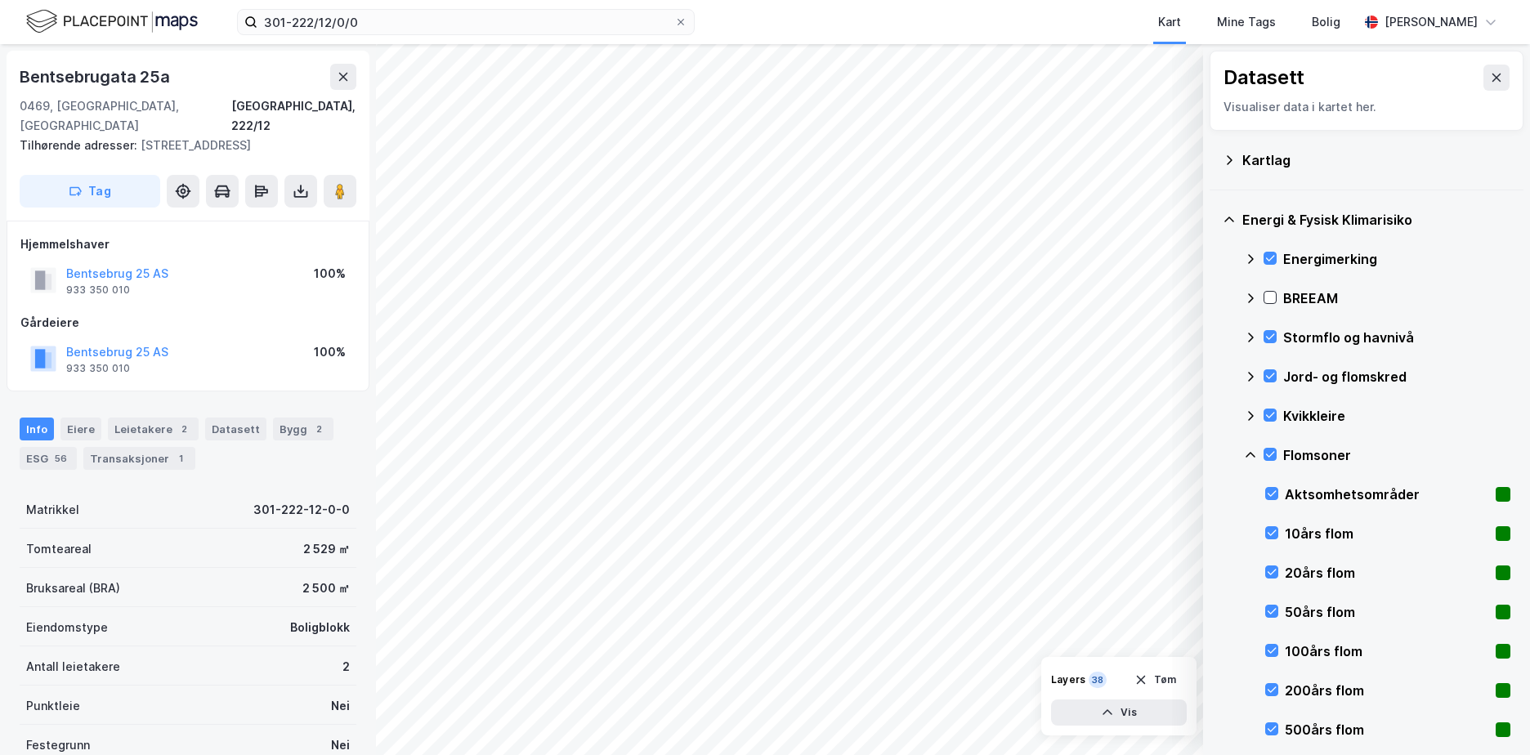
click at [1250, 450] on icon at bounding box center [1250, 455] width 13 height 13
